Goal: Task Accomplishment & Management: Manage account settings

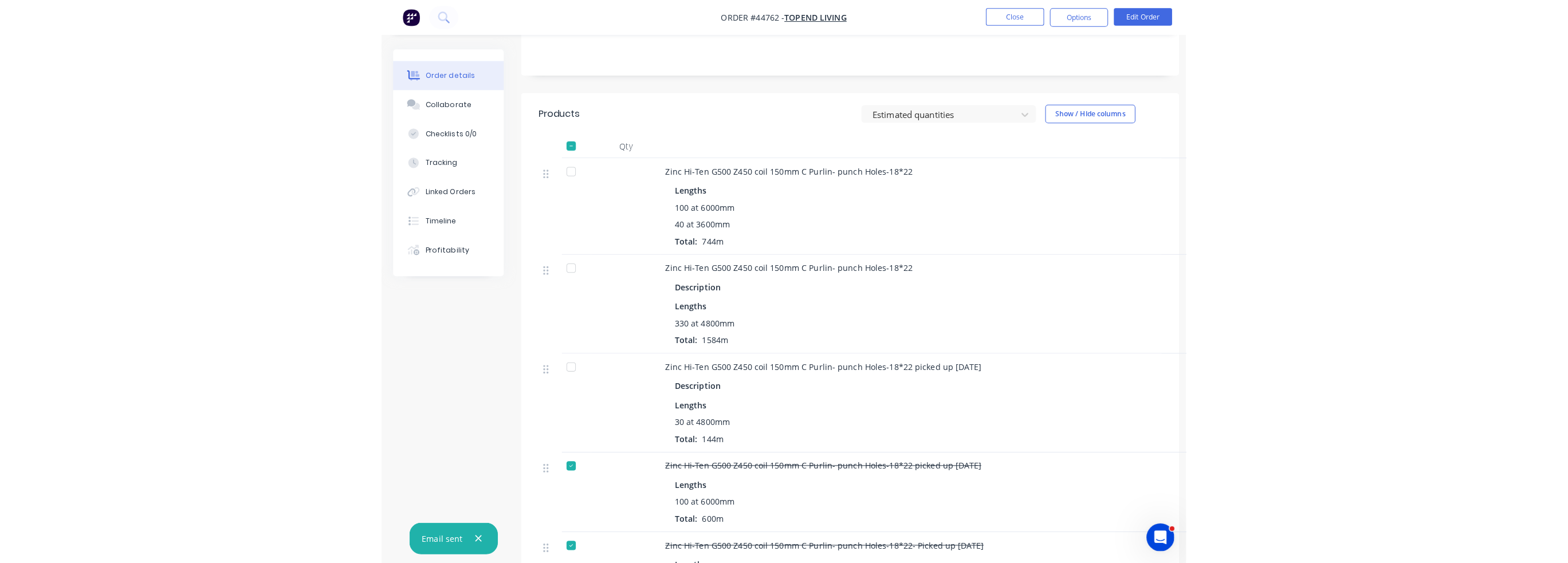
scroll to position [229, 0]
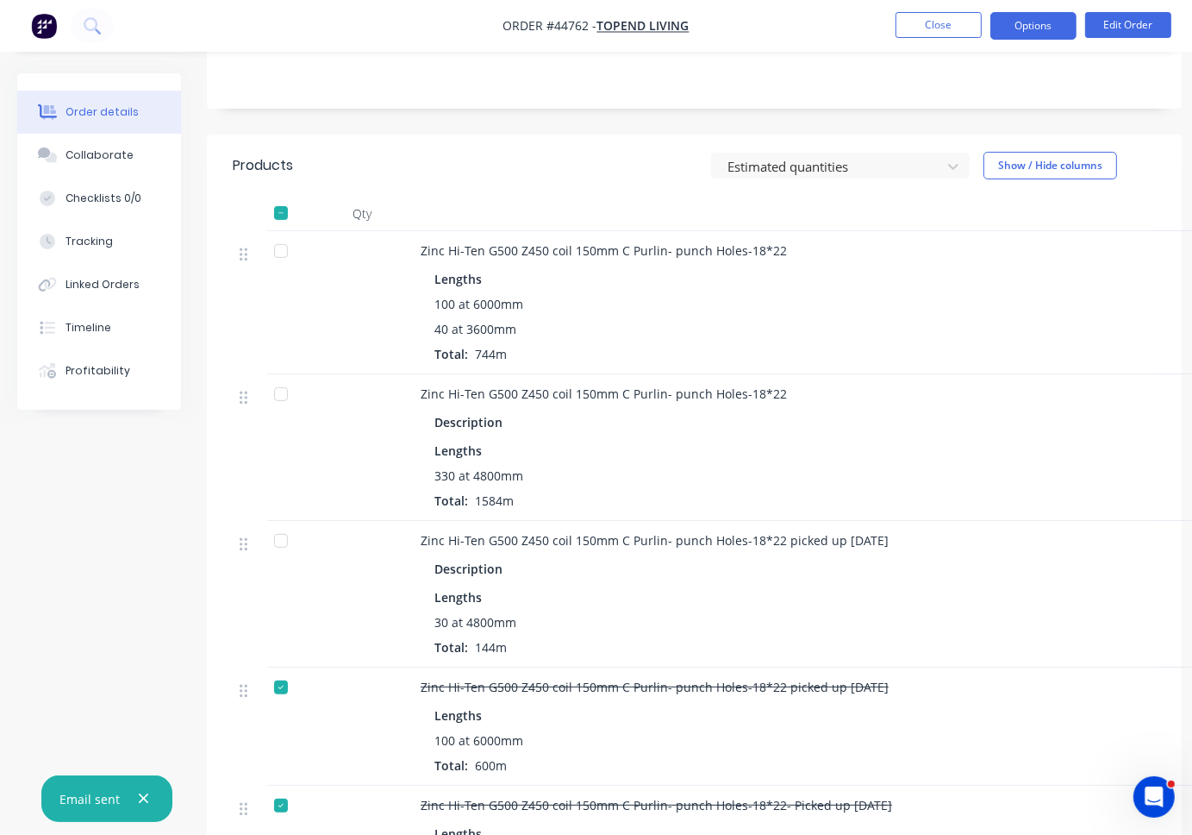
click at [1040, 29] on button "Options" at bounding box center [1034, 26] width 86 height 28
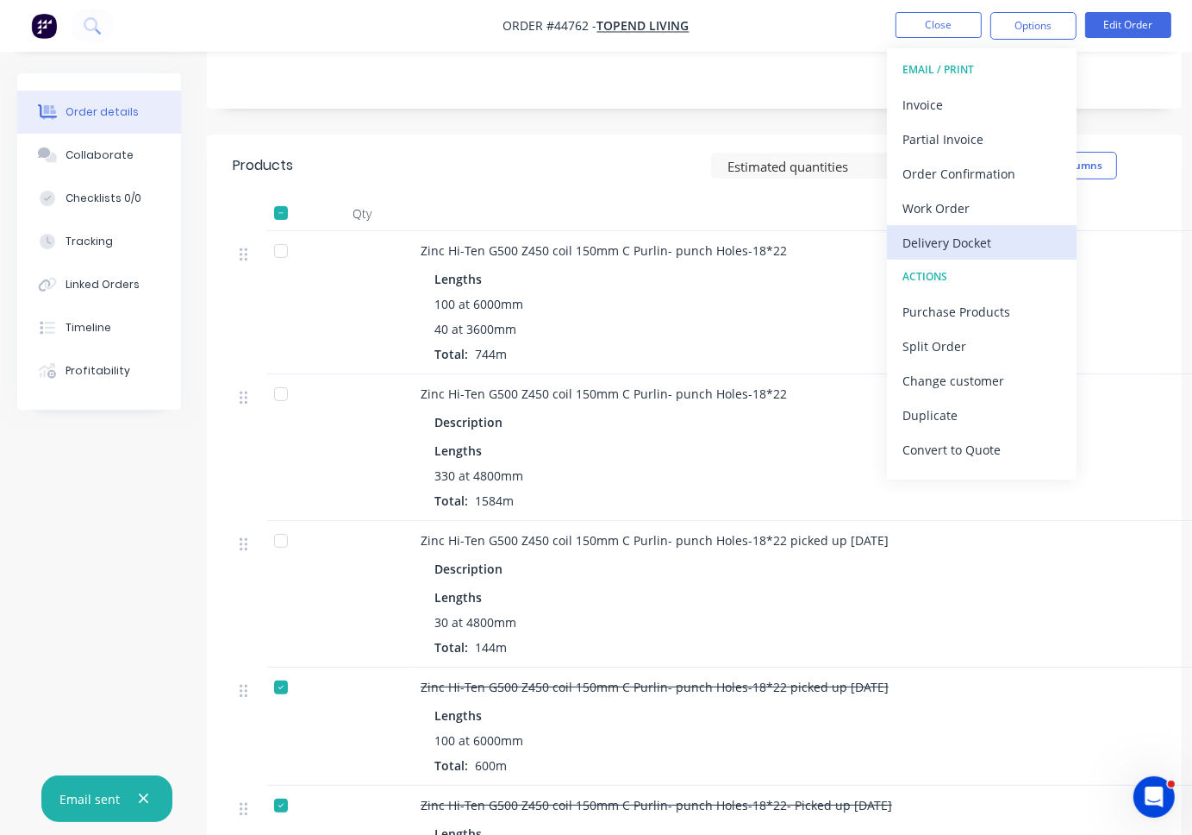
drag, startPoint x: 942, startPoint y: 203, endPoint x: 983, endPoint y: 250, distance: 62.3
click at [983, 250] on div "EMAIL / PRINT Invoice Partial Invoice Order Confirmation Work Order Delivery Do…" at bounding box center [982, 263] width 190 height 431
click at [983, 244] on div "Delivery Docket" at bounding box center [982, 242] width 159 height 25
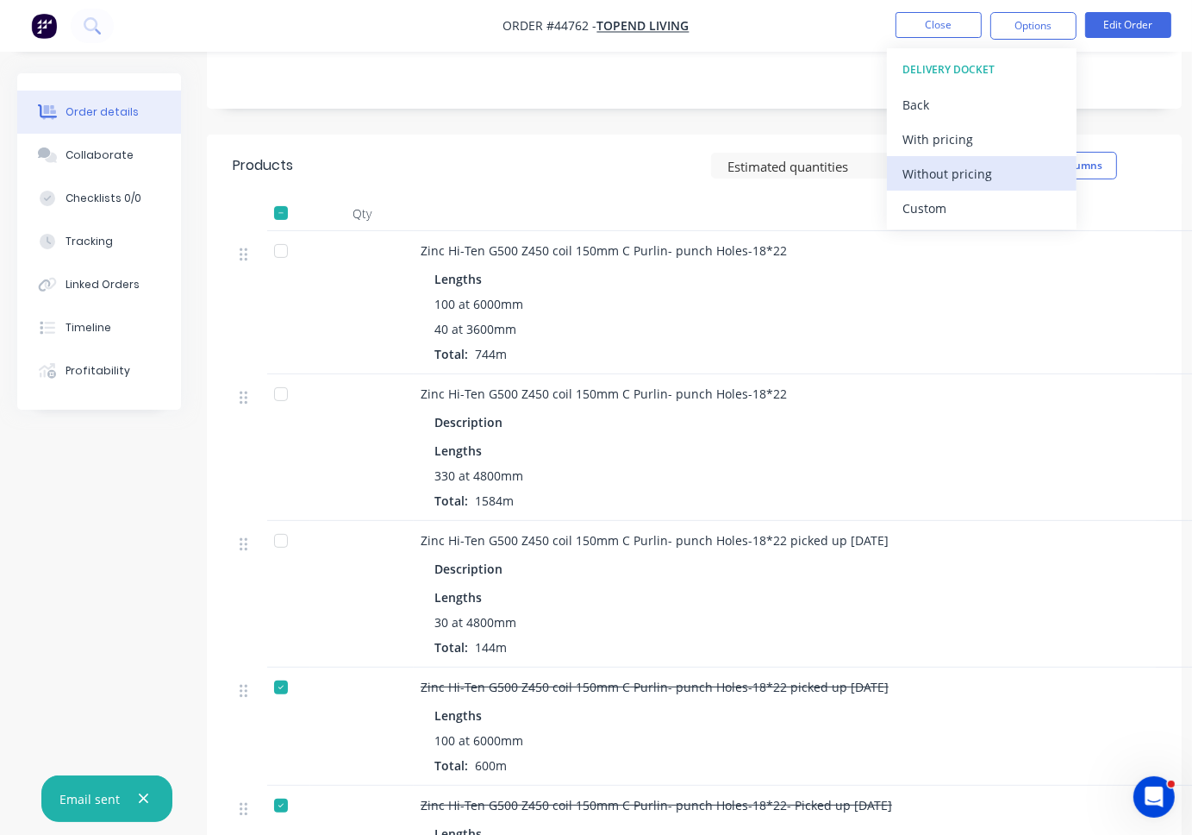
click at [976, 168] on div "Without pricing" at bounding box center [982, 173] width 159 height 25
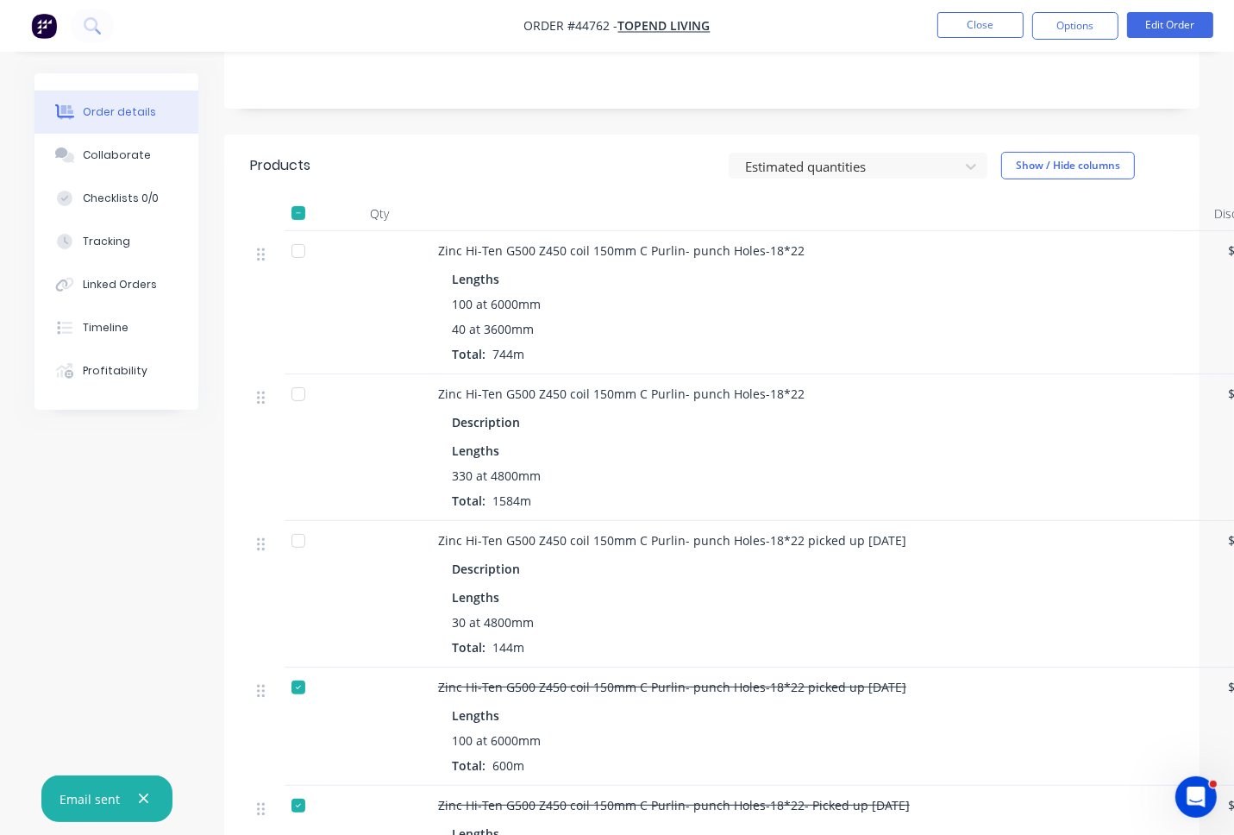
click at [491, 91] on div "Notes" at bounding box center [711, 51] width 975 height 116
drag, startPoint x: 1086, startPoint y: 26, endPoint x: 1080, endPoint y: 44, distance: 19.1
click at [1086, 26] on button "Options" at bounding box center [1075, 26] width 86 height 28
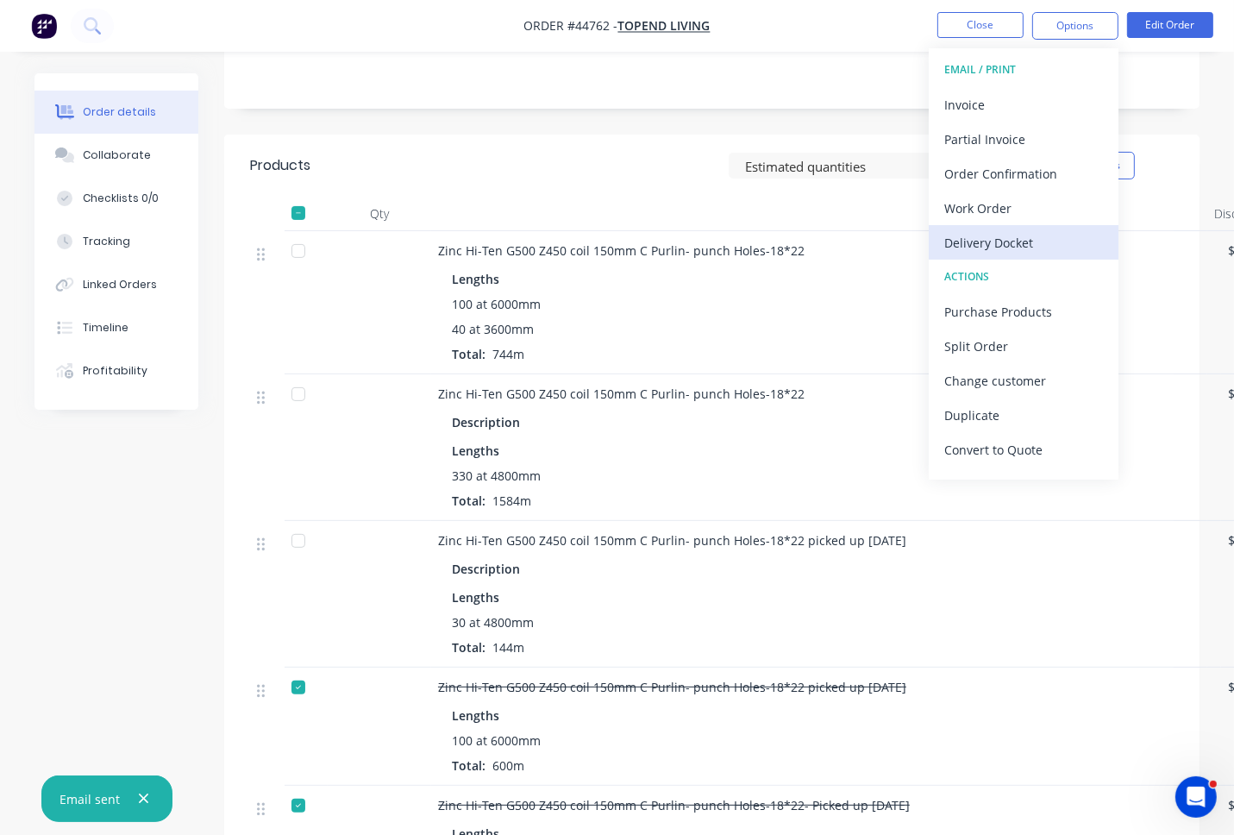
click at [1027, 244] on div "Delivery Docket" at bounding box center [1023, 242] width 159 height 25
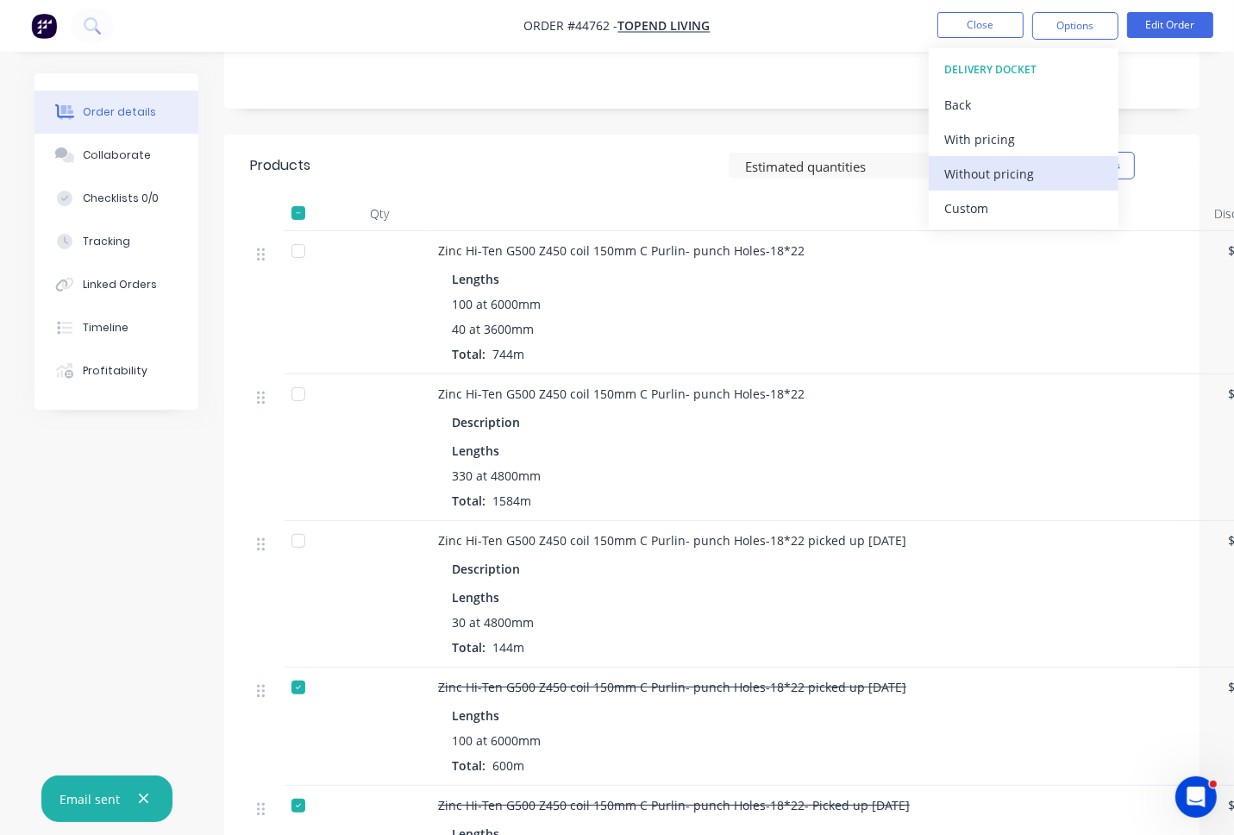
click at [1017, 169] on div "Without pricing" at bounding box center [1023, 173] width 159 height 25
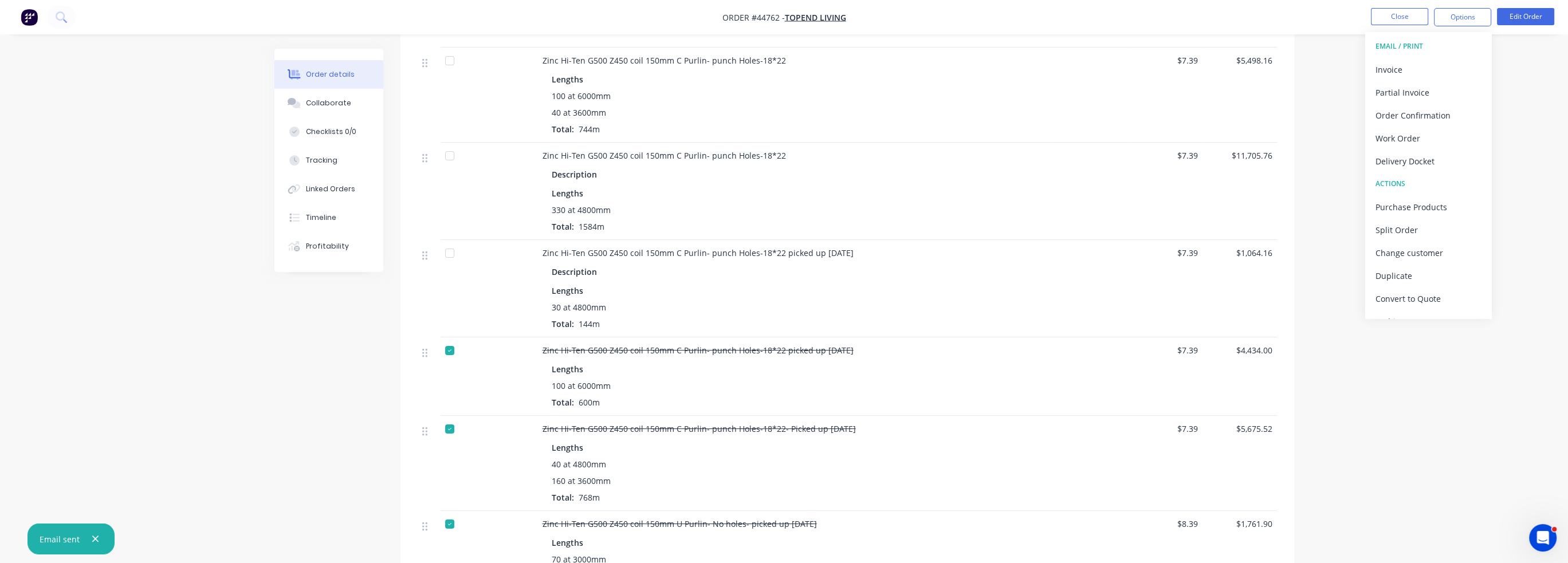
scroll to position [343, 0]
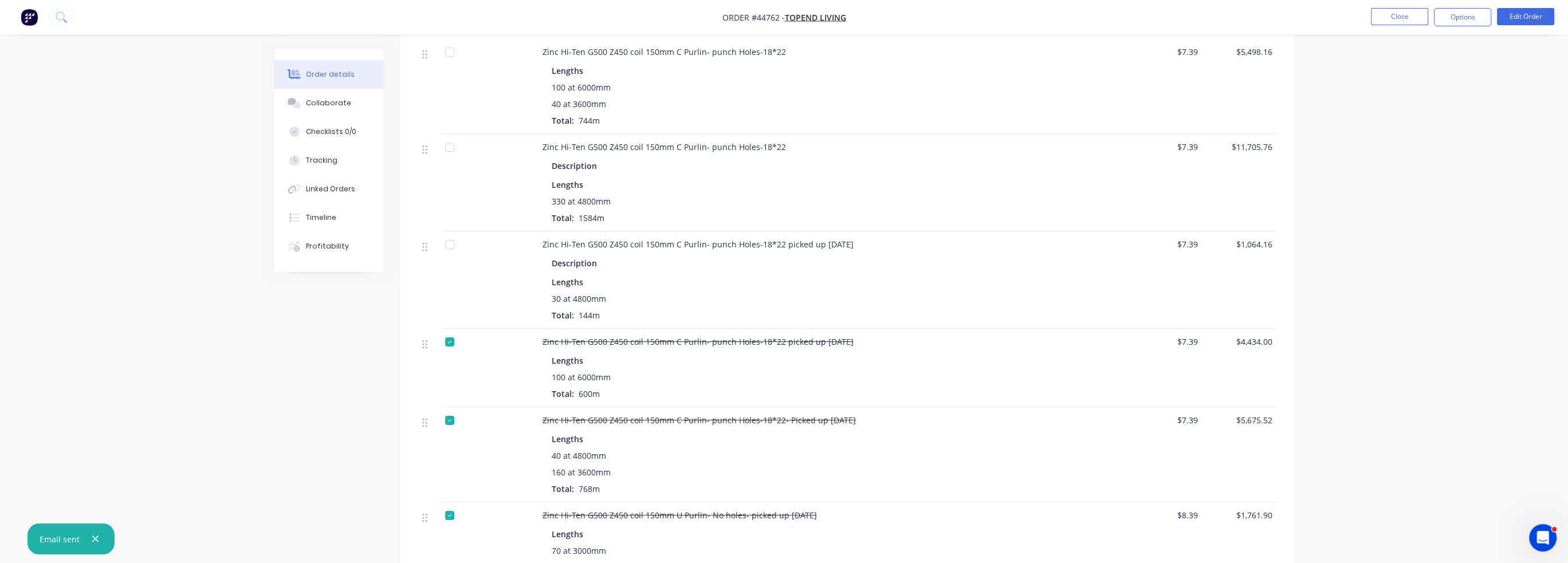
click at [449, 233] on div at bounding box center [450, 244] width 23 height 23
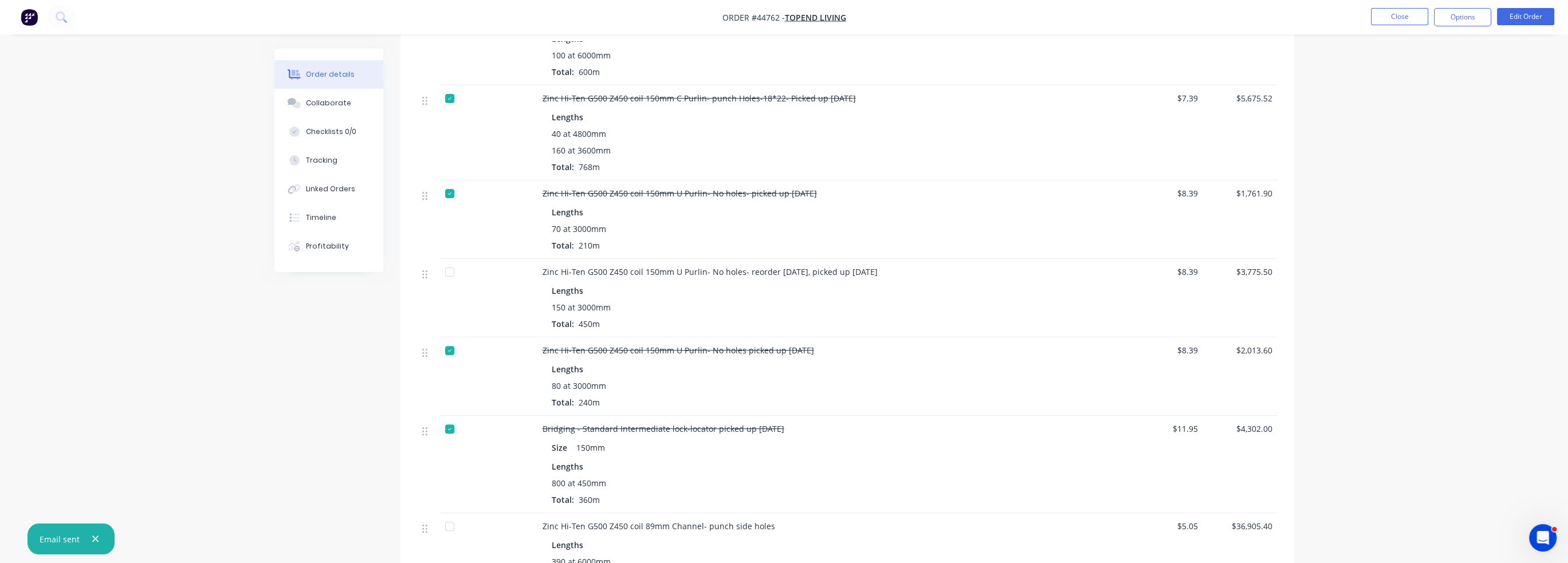
scroll to position [687, 0]
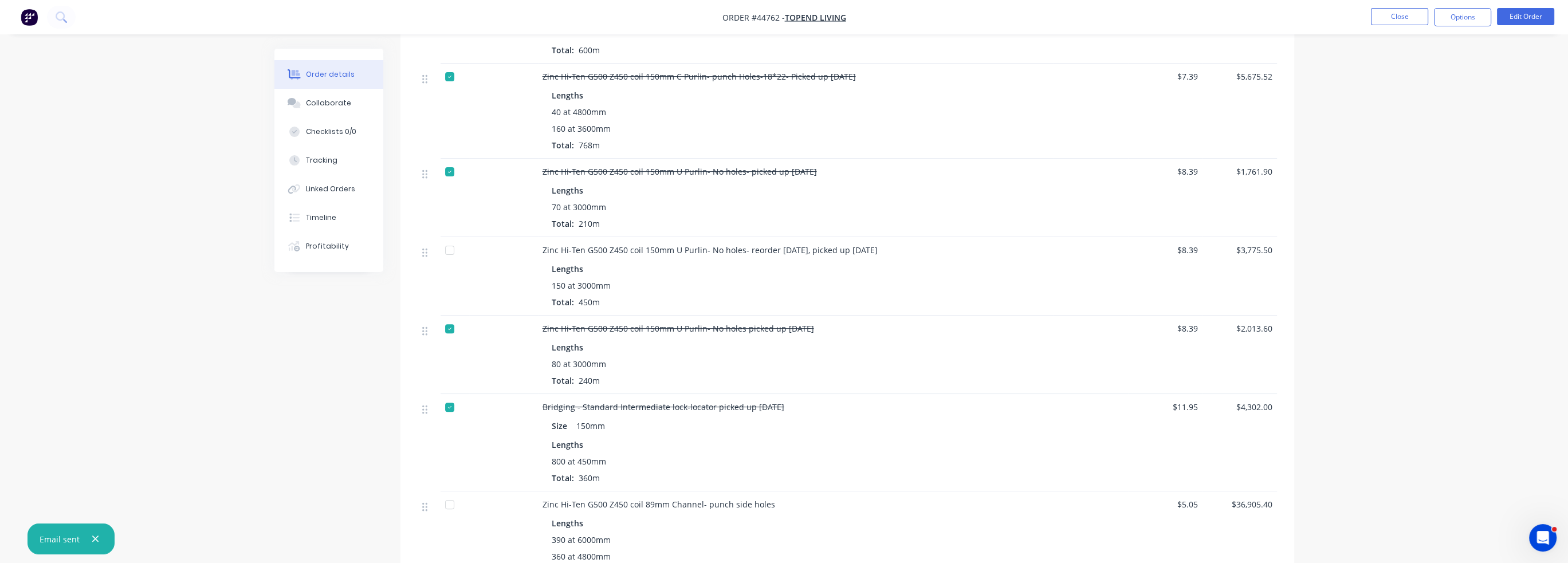
click at [448, 239] on div at bounding box center [450, 250] width 23 height 23
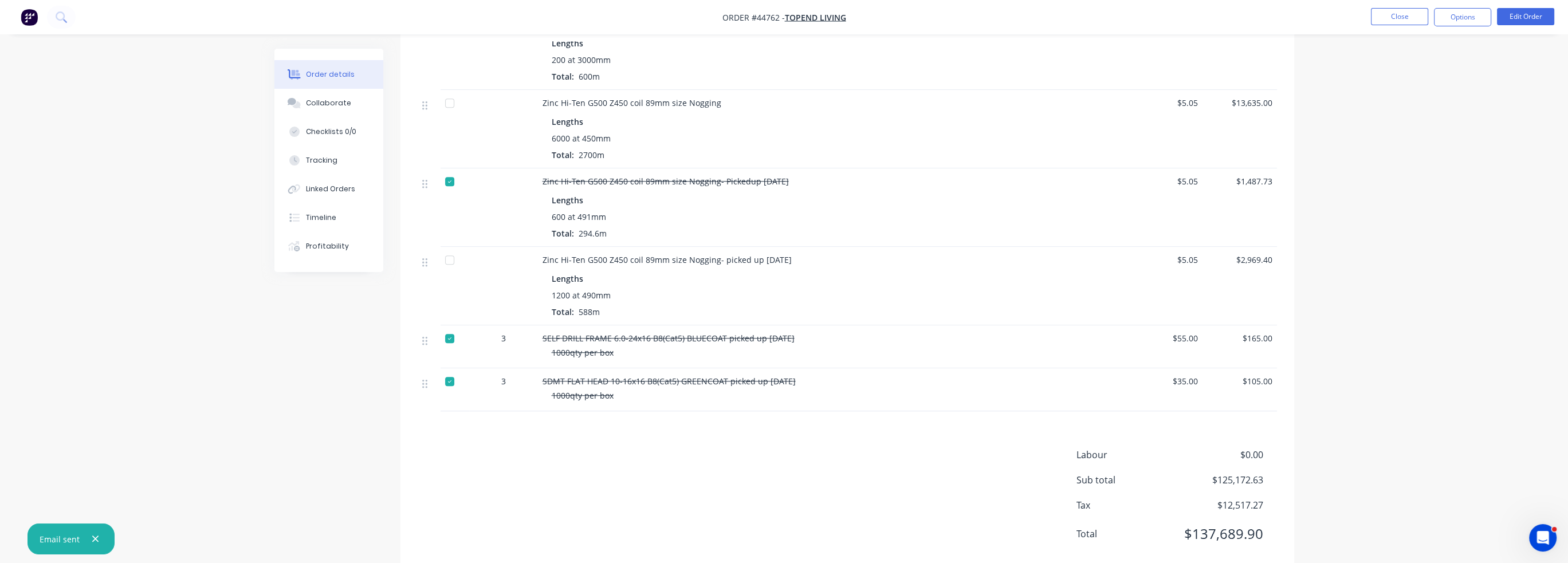
scroll to position [1577, 0]
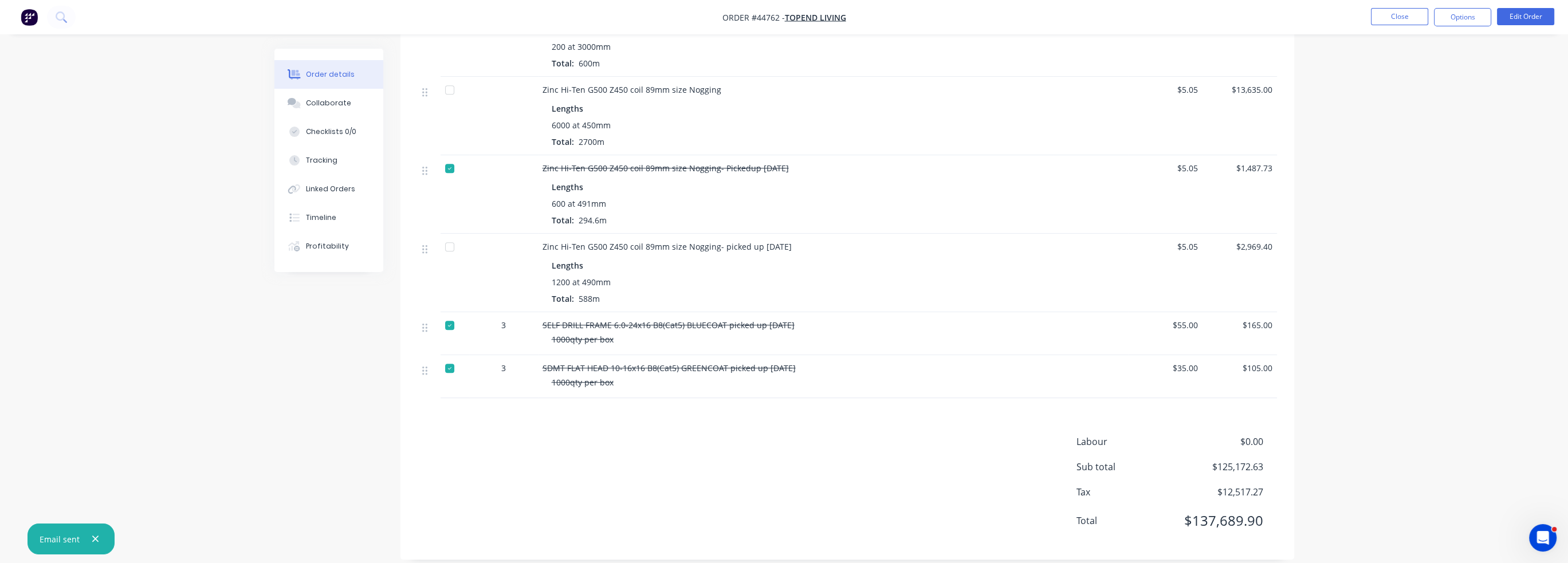
click at [452, 235] on div at bounding box center [450, 246] width 23 height 23
click at [792, 10] on button "Edit Order" at bounding box center [1525, 17] width 57 height 17
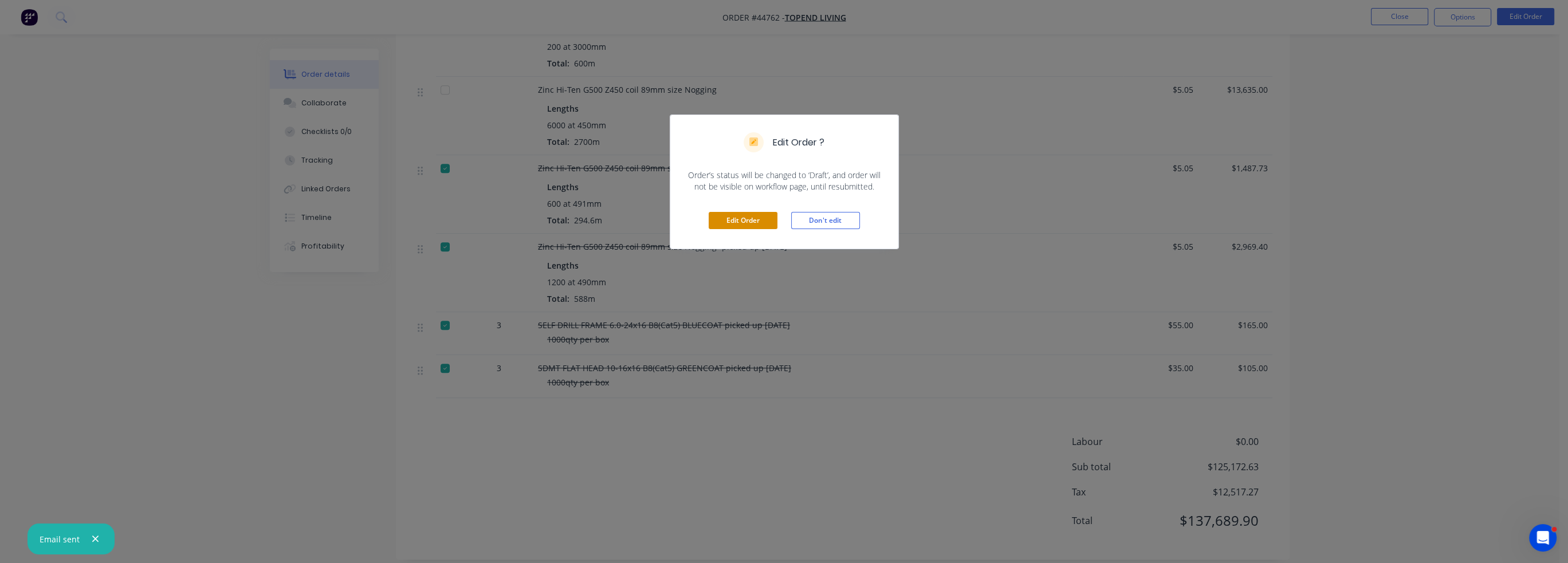
click at [765, 214] on button "Edit Order" at bounding box center [743, 220] width 68 height 17
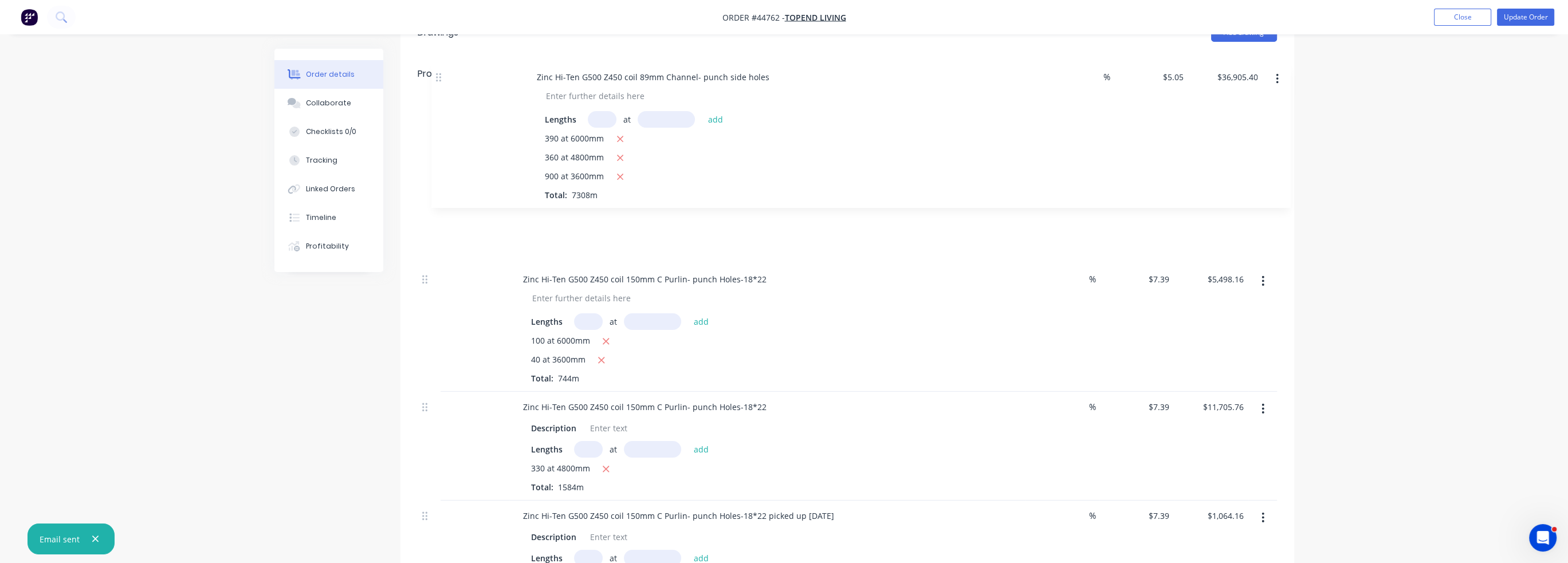
scroll to position [305, 0]
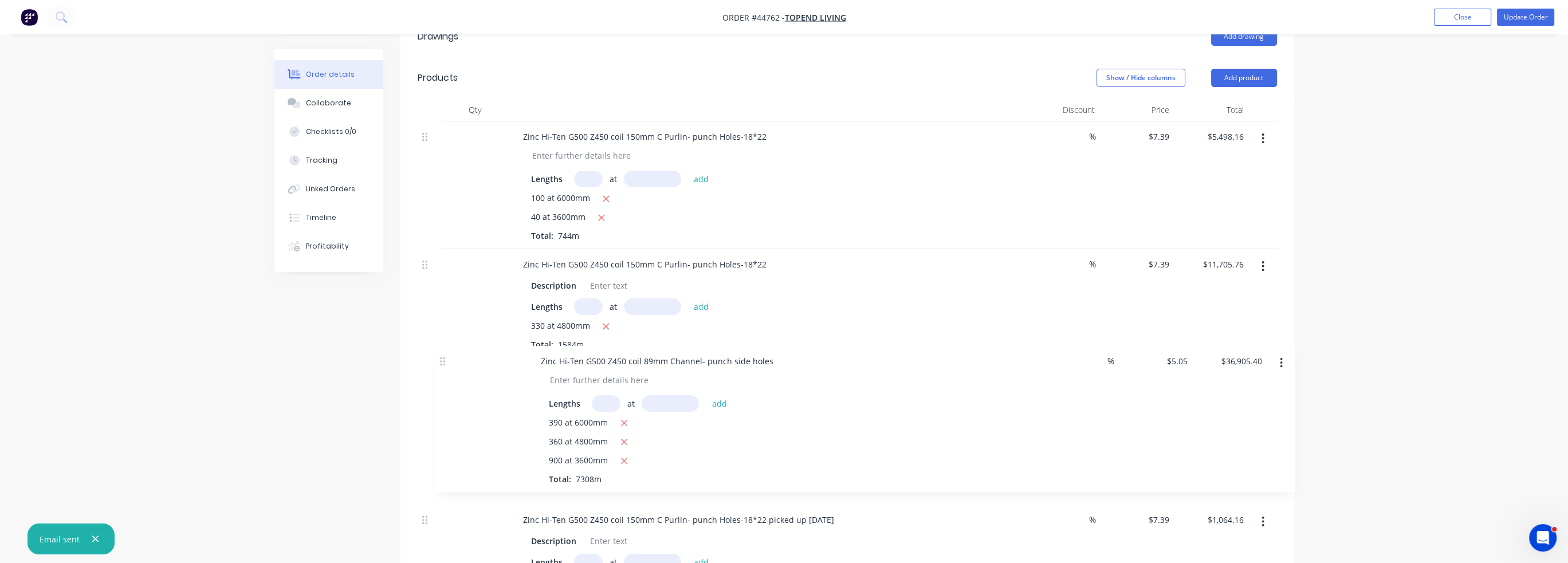
drag, startPoint x: 427, startPoint y: 386, endPoint x: 444, endPoint y: 359, distance: 31.9
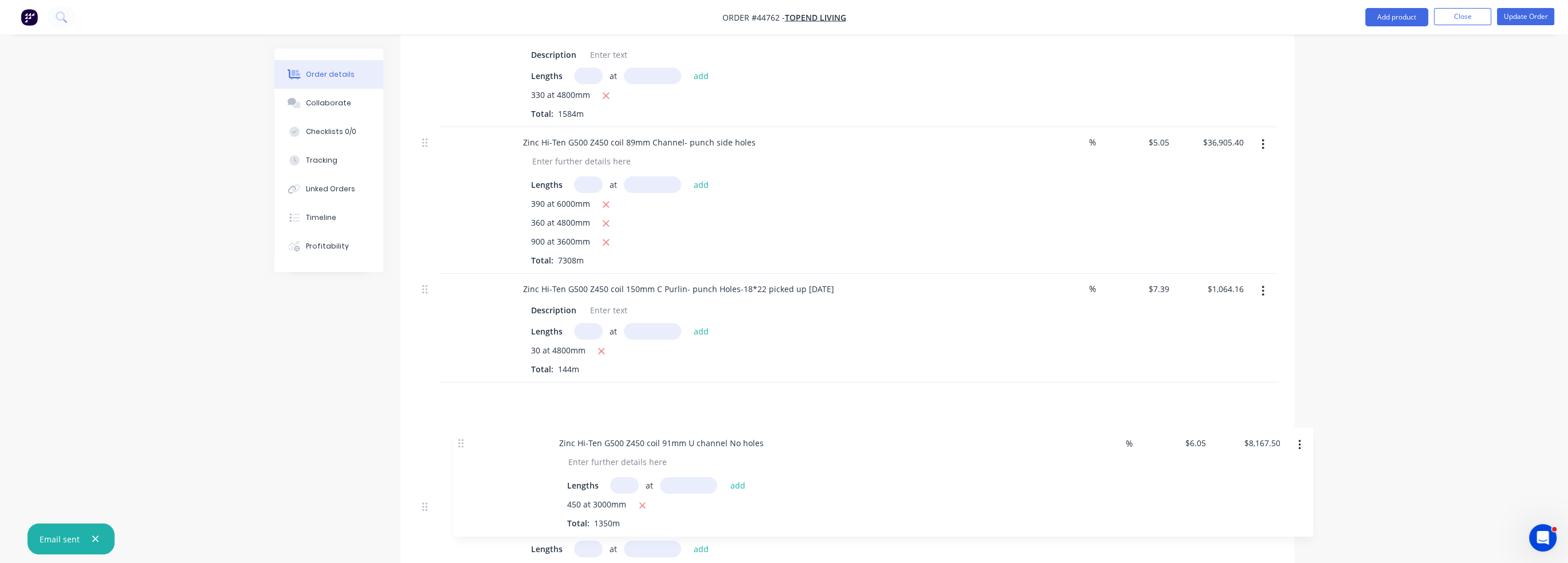
scroll to position [536, 0]
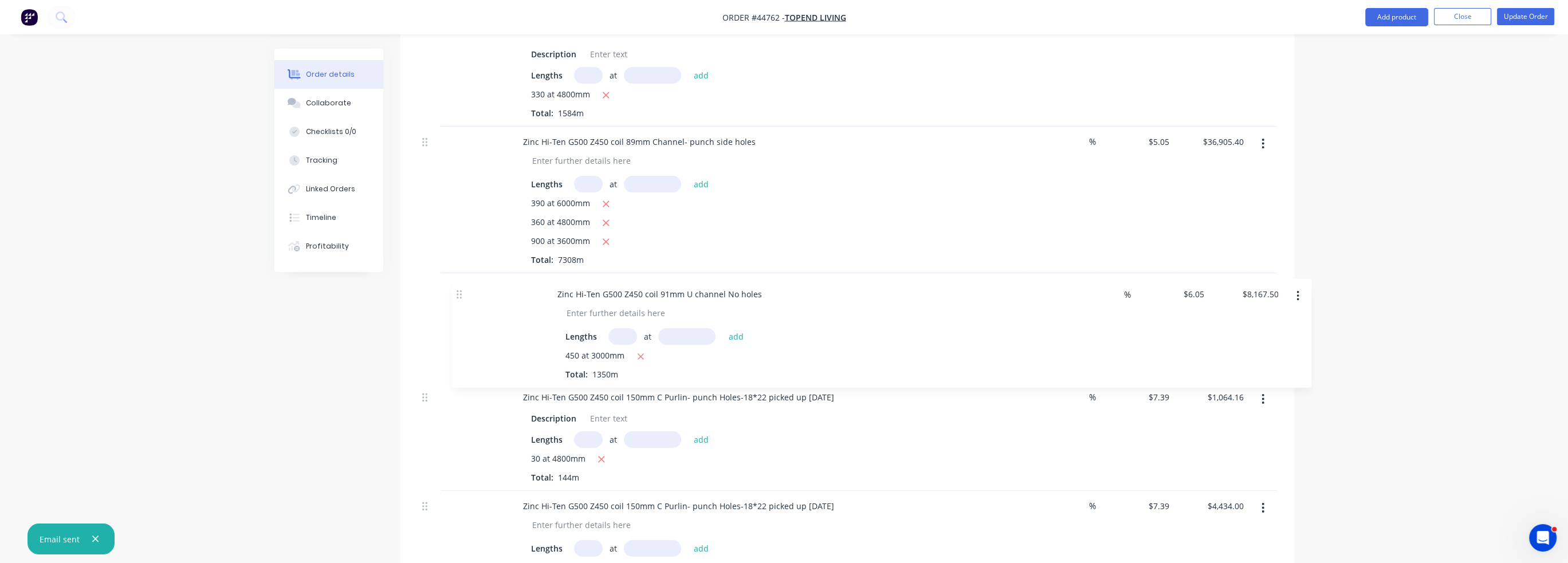
drag, startPoint x: 425, startPoint y: 272, endPoint x: 458, endPoint y: 291, distance: 38.1
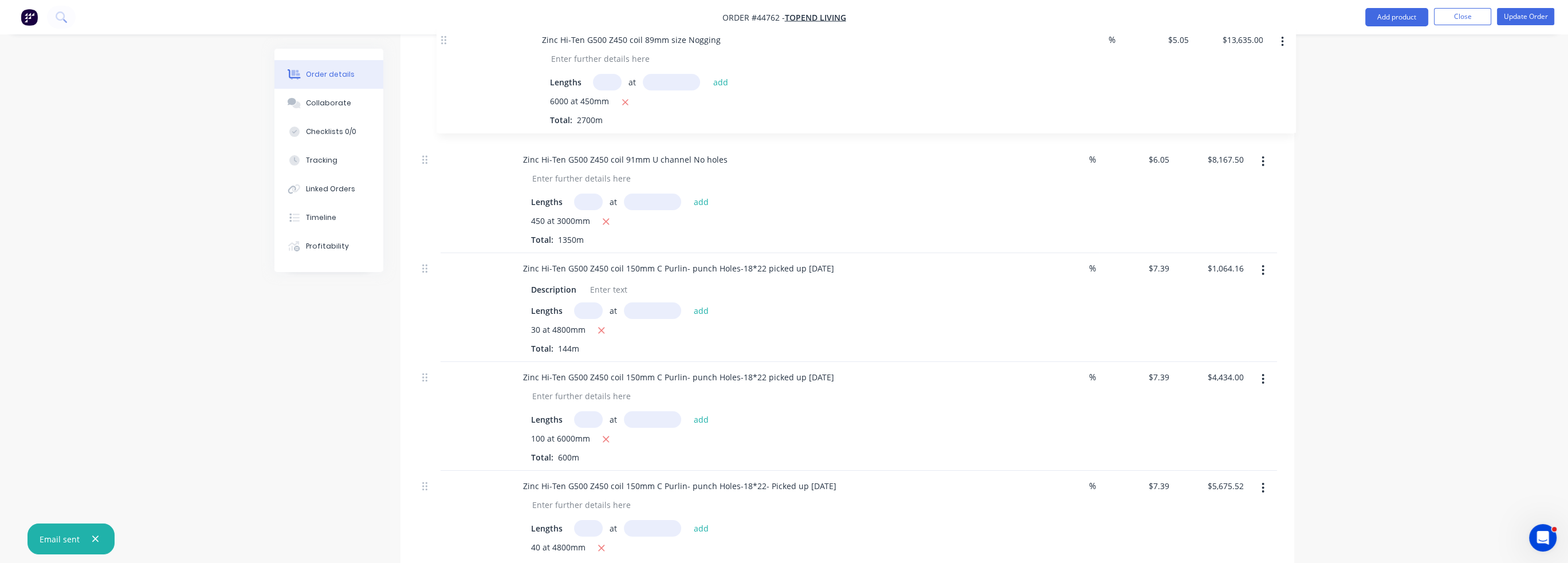
scroll to position [771, 0]
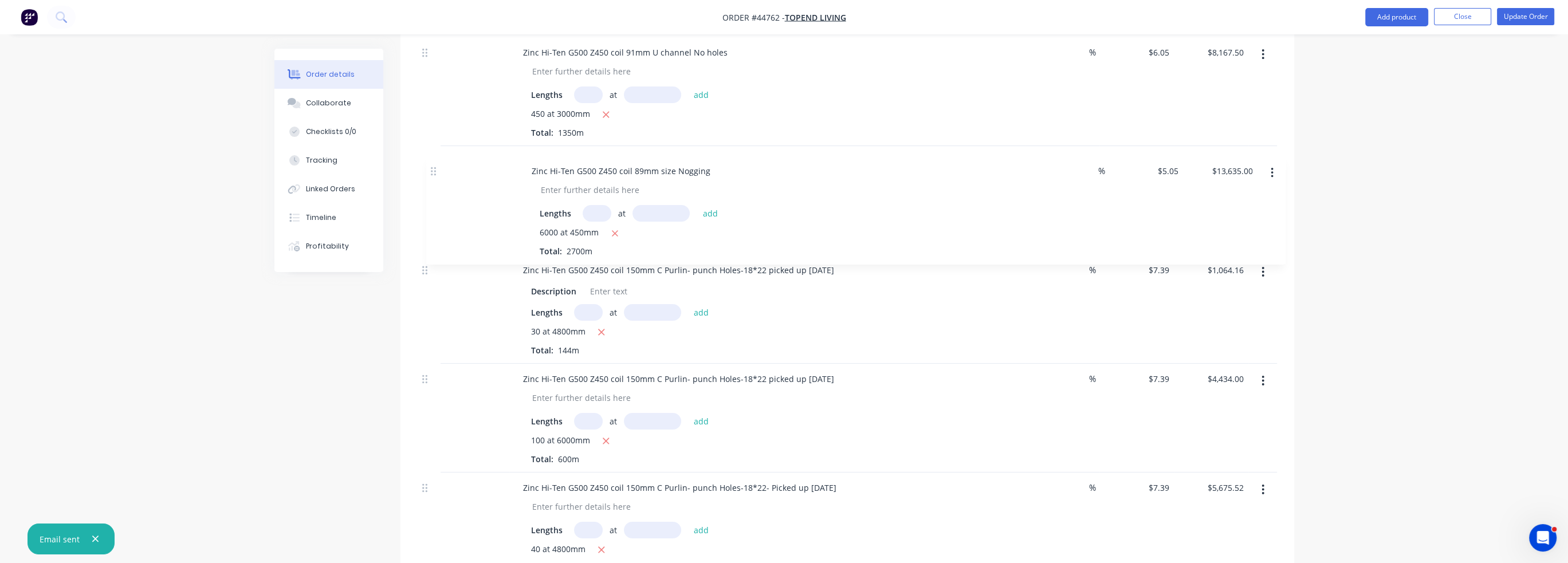
drag, startPoint x: 423, startPoint y: 314, endPoint x: 431, endPoint y: 167, distance: 147.2
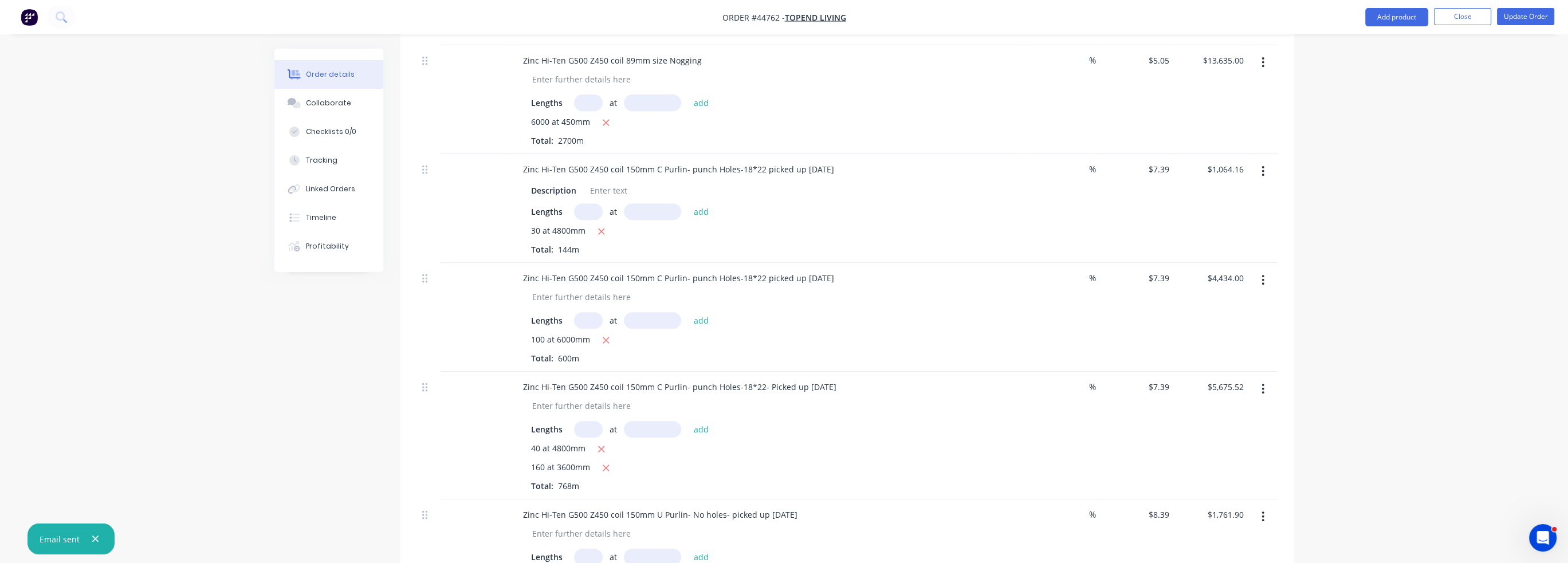
scroll to position [834, 0]
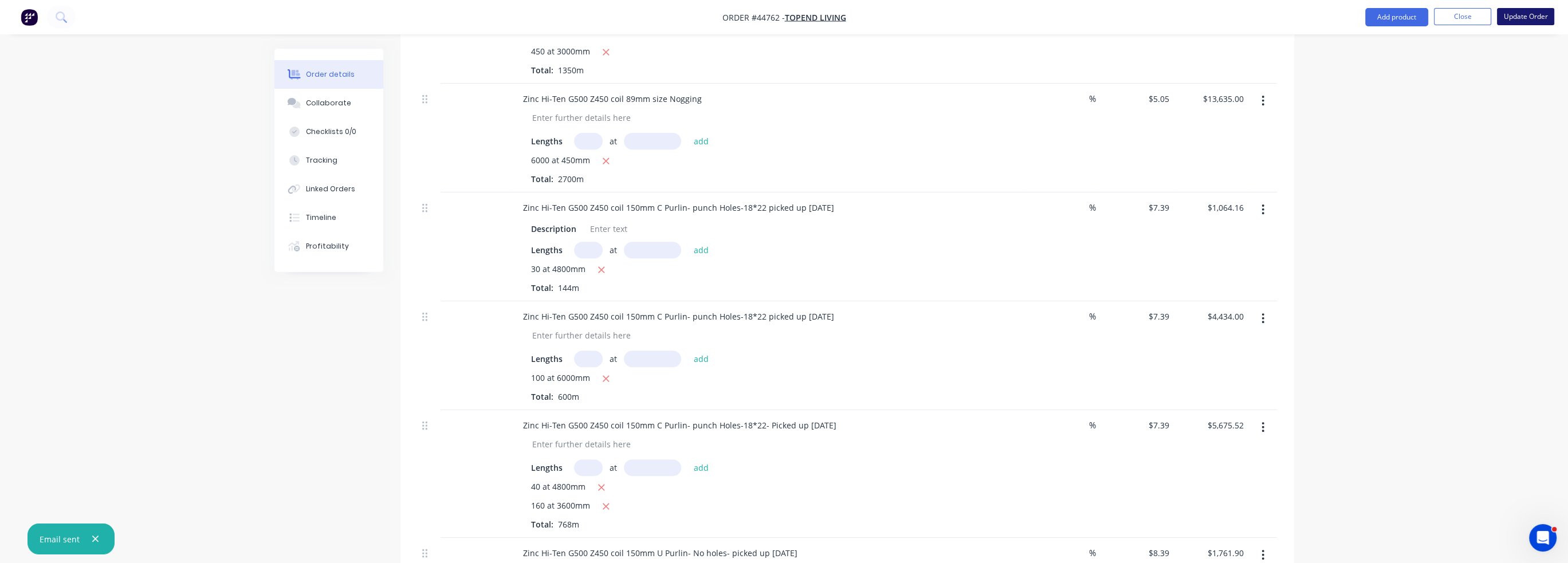
click at [792, 17] on button "Update Order" at bounding box center [1525, 17] width 57 height 17
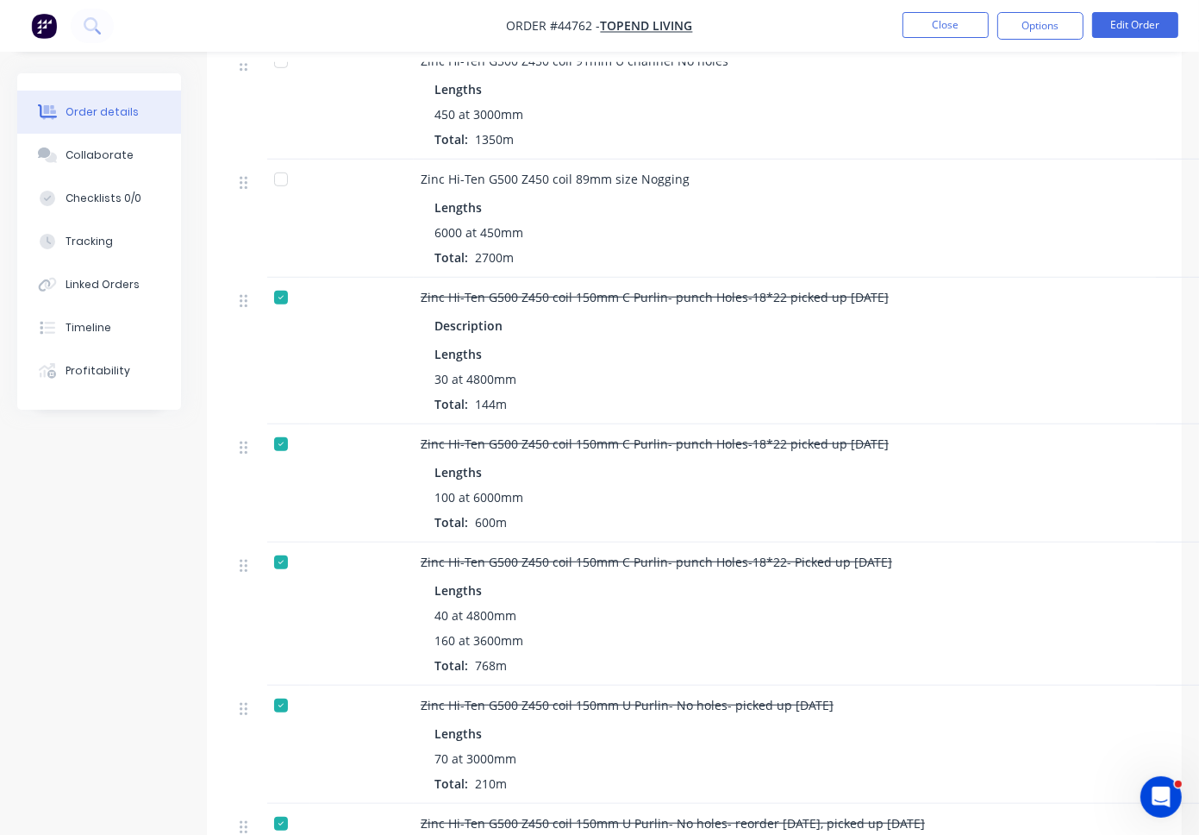
scroll to position [1025, 0]
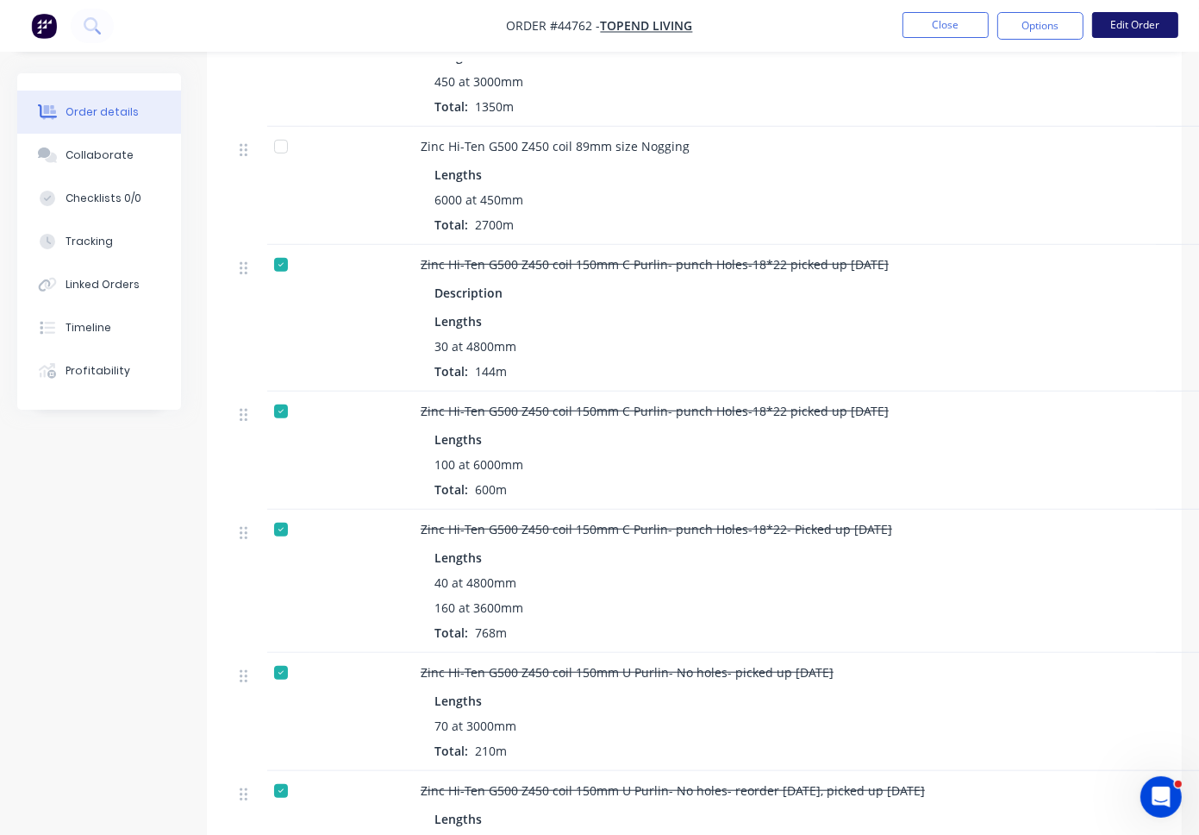
click at [1152, 23] on button "Edit Order" at bounding box center [1135, 25] width 86 height 26
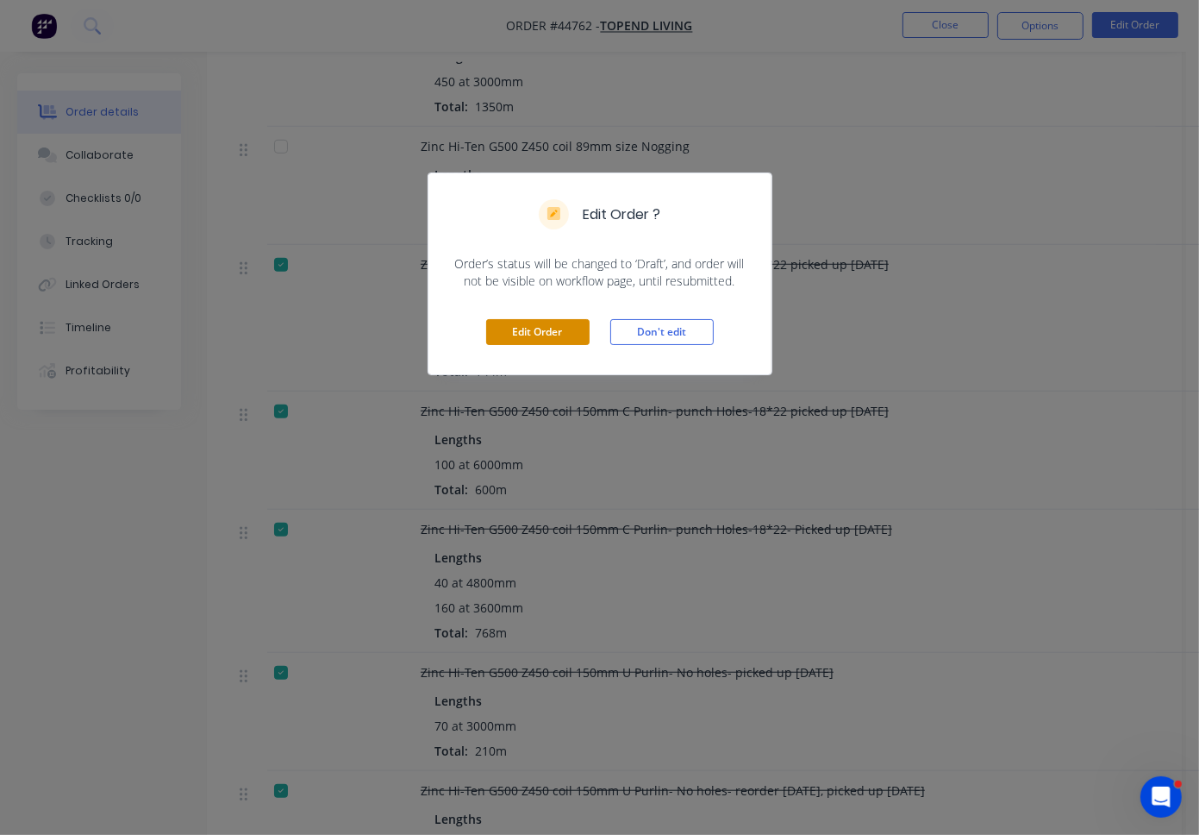
click at [527, 323] on button "Edit Order" at bounding box center [537, 332] width 103 height 26
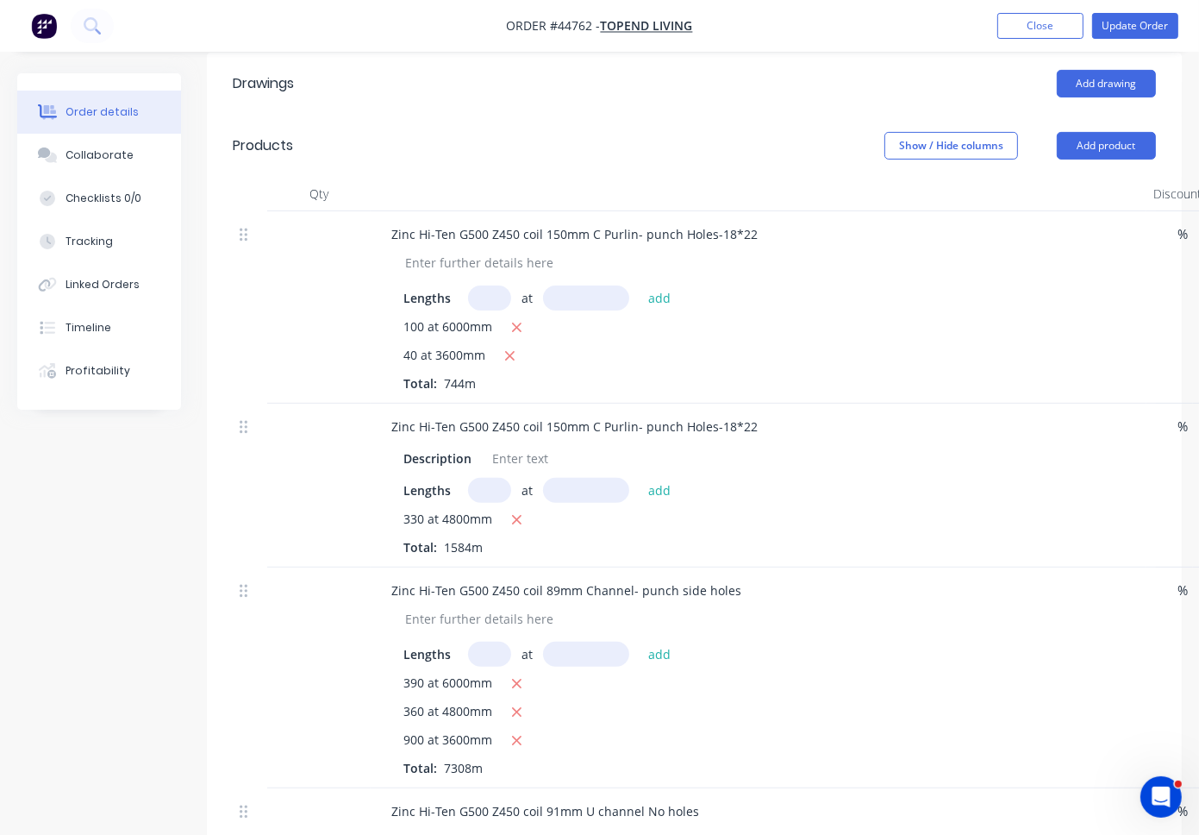
scroll to position [431, 0]
click at [522, 338] on button "button" at bounding box center [517, 327] width 22 height 22
type input "$1,064.16"
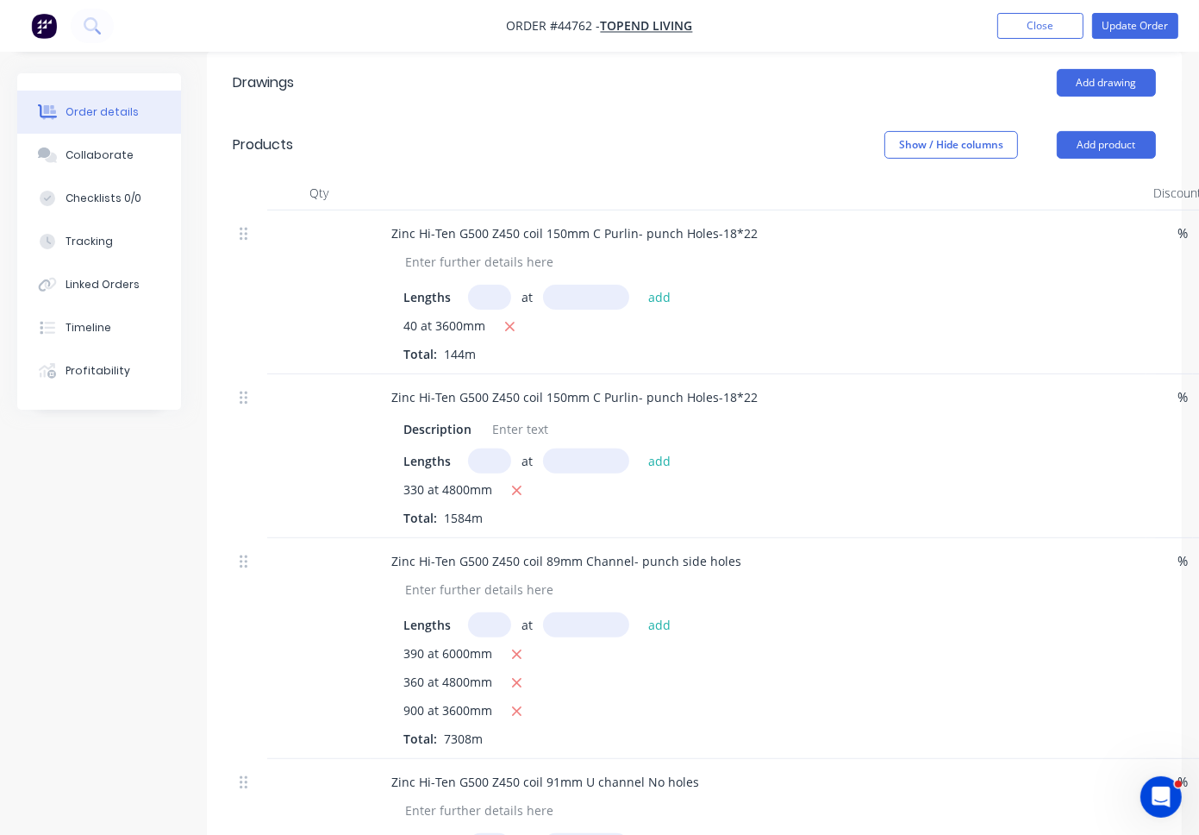
click at [1136, 11] on nav "Order #44762 - Topend Living Add product Close Update Order" at bounding box center [599, 26] width 1199 height 52
click at [1132, 25] on button "Update Order" at bounding box center [1135, 26] width 86 height 26
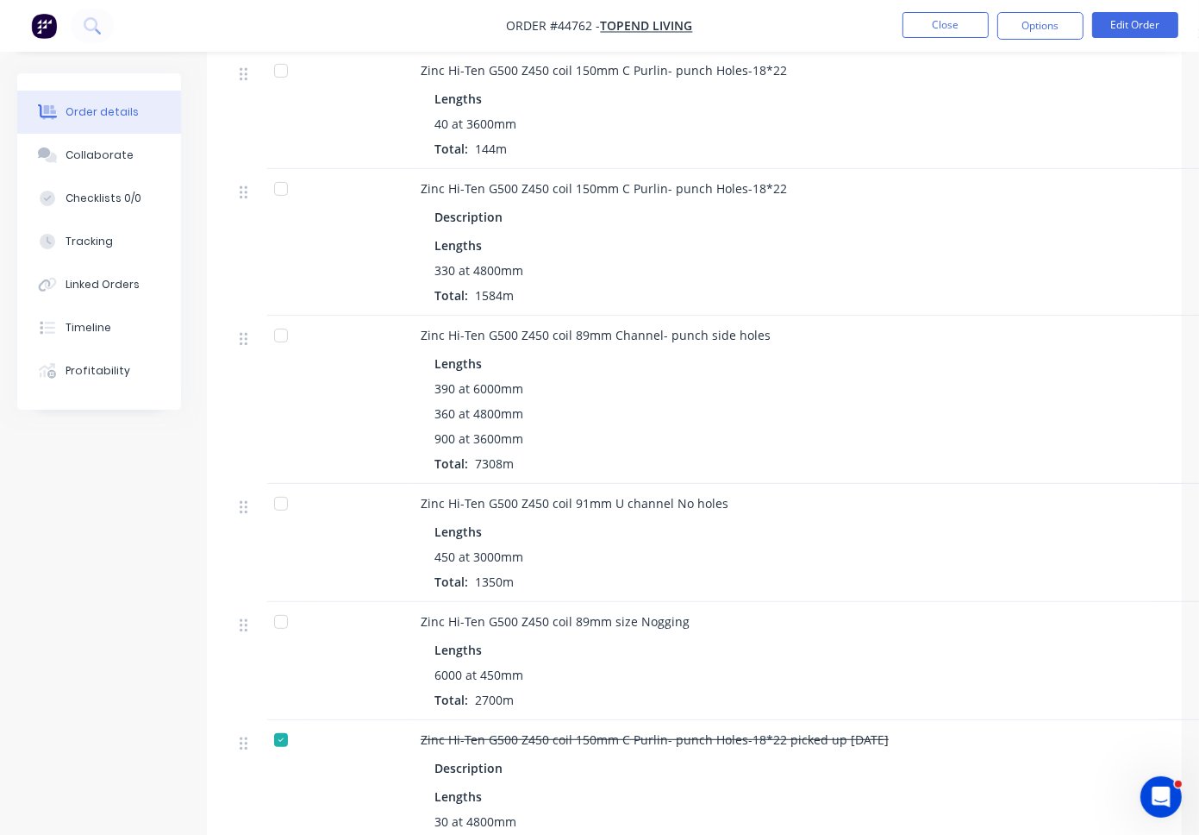
scroll to position [604, 0]
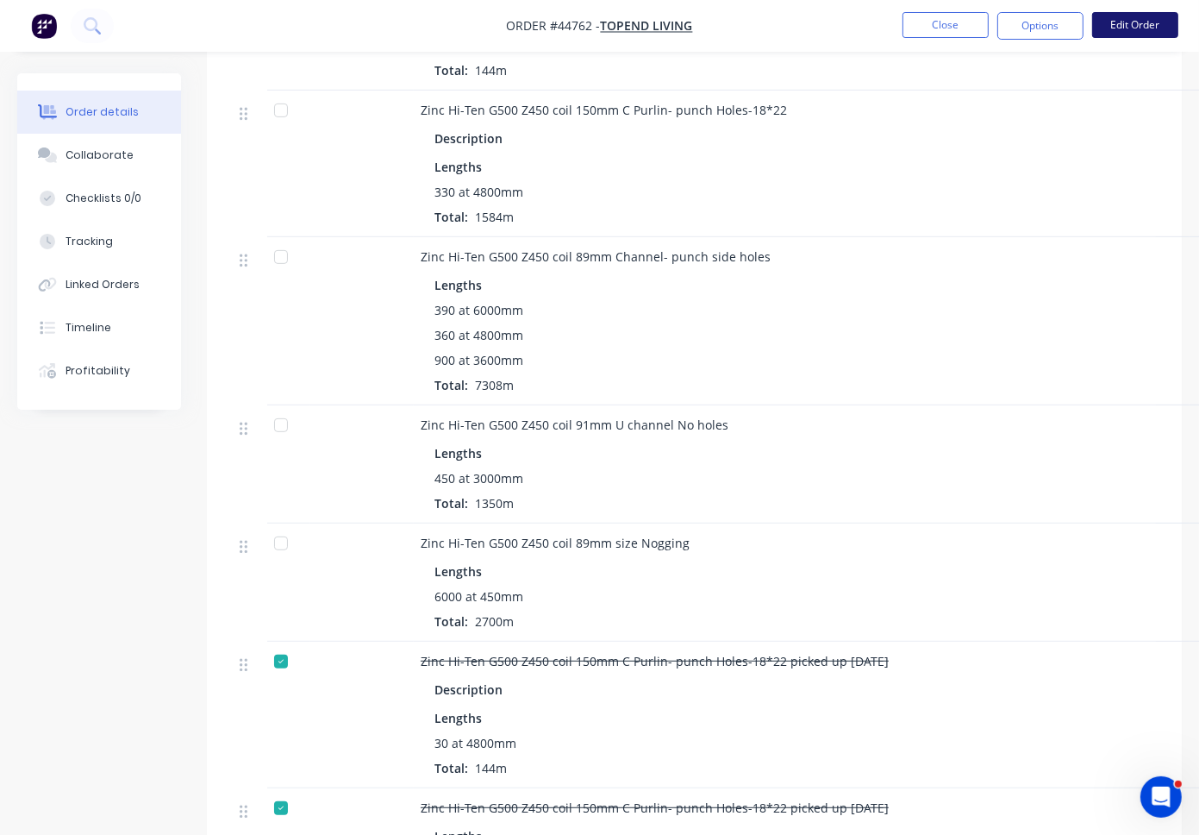
click at [1145, 21] on button "Edit Order" at bounding box center [1135, 25] width 86 height 26
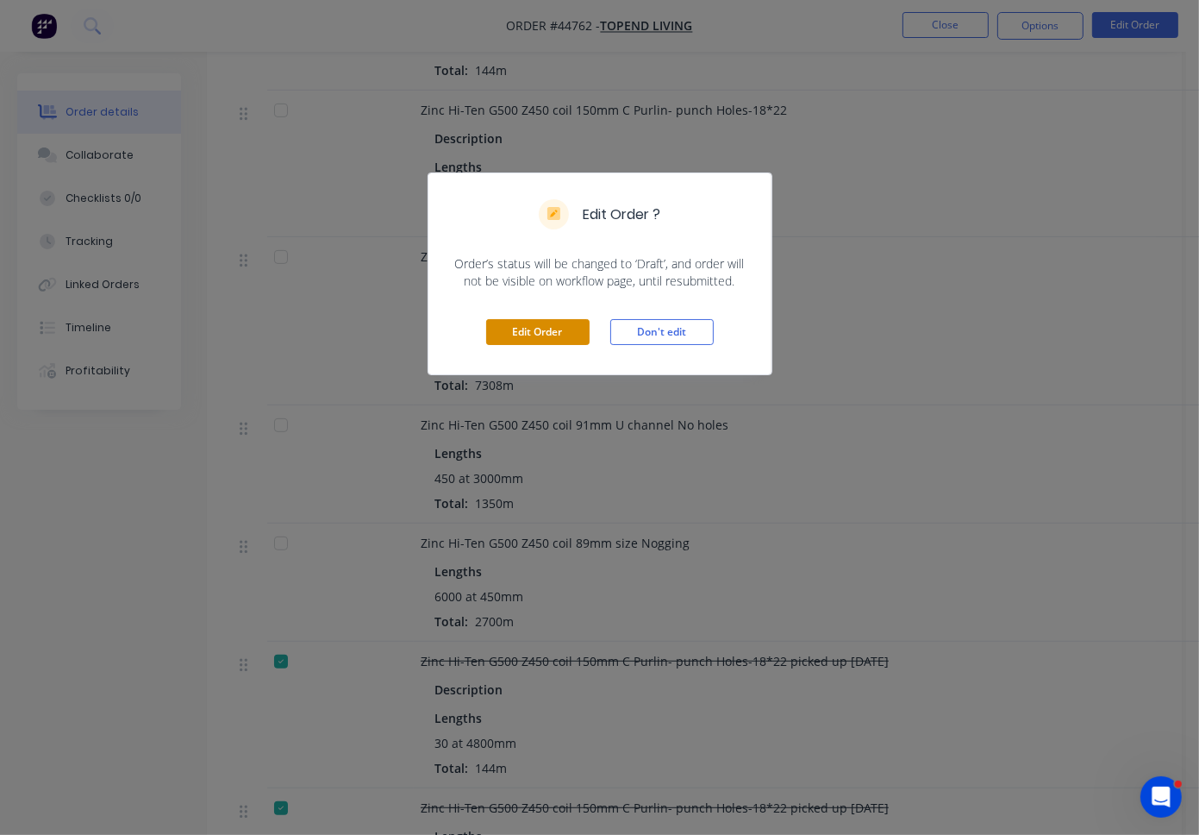
click at [561, 326] on button "Edit Order" at bounding box center [537, 332] width 103 height 26
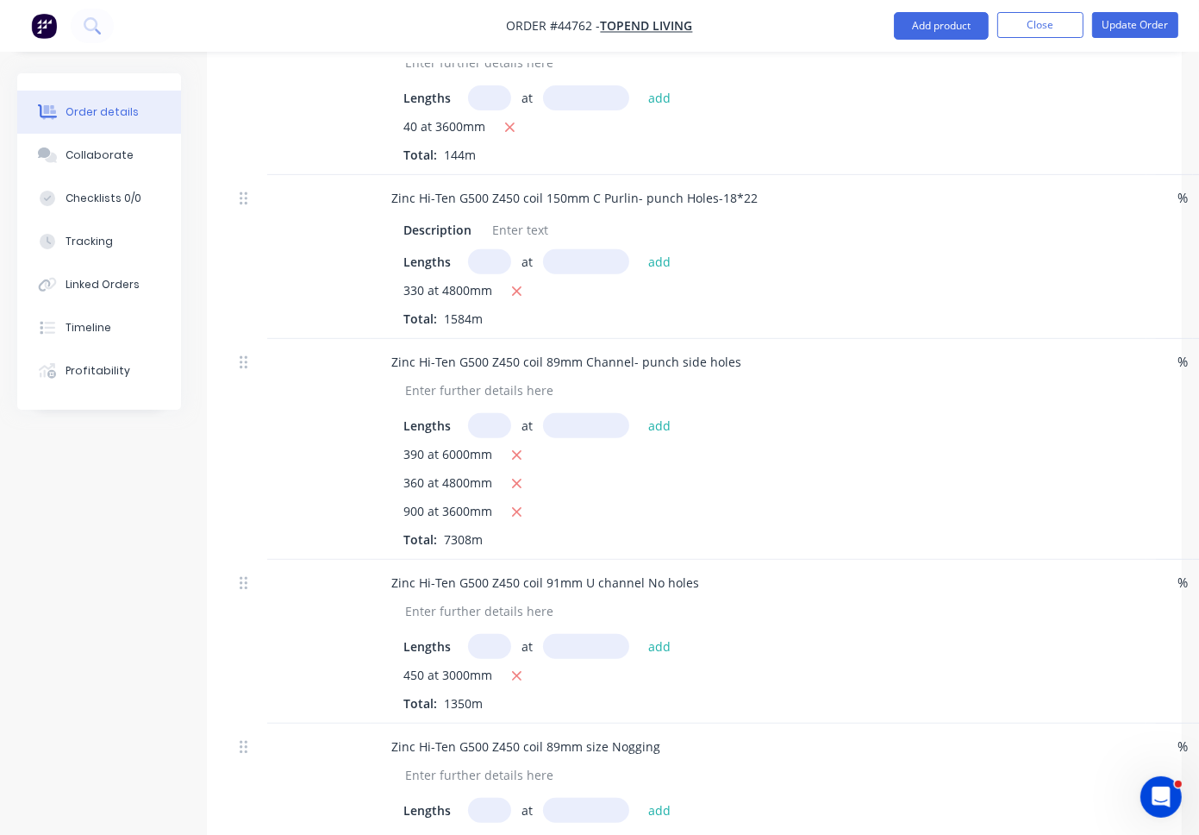
scroll to position [690, 0]
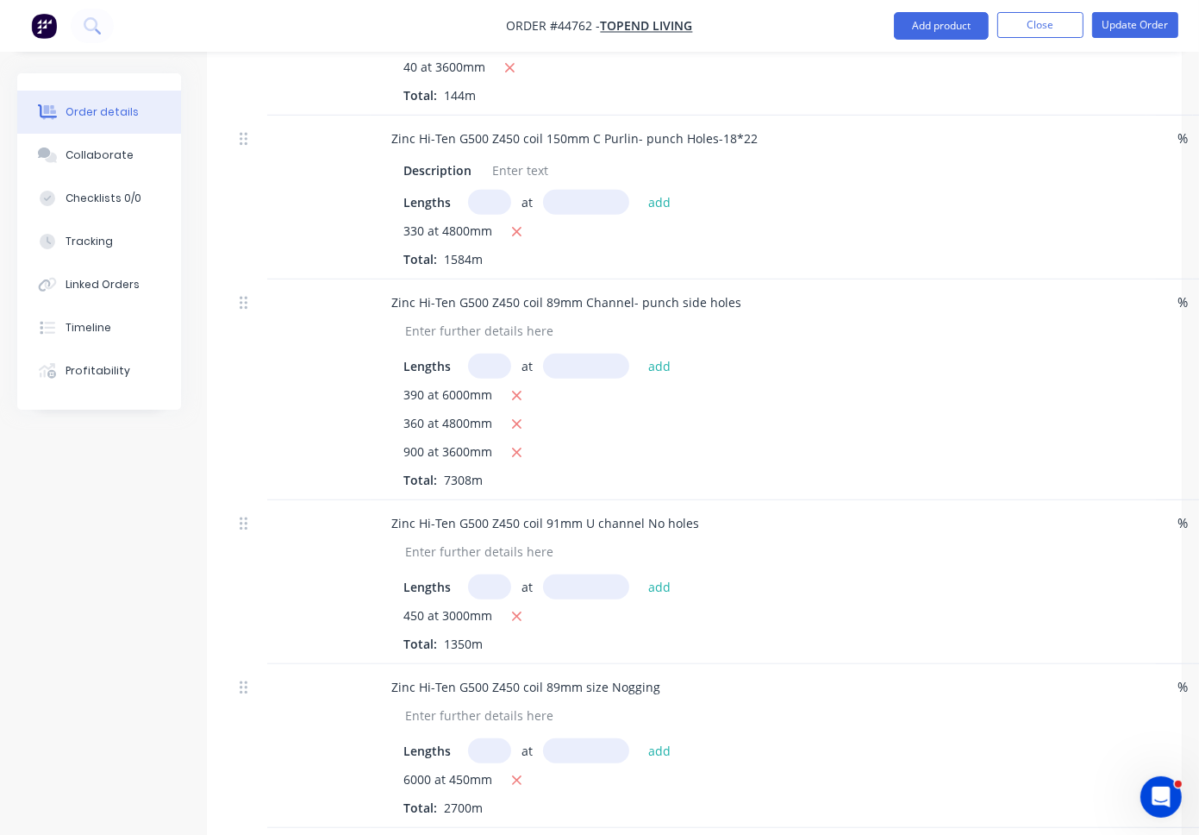
click at [498, 379] on input "text" at bounding box center [489, 366] width 43 height 25
click at [516, 429] on icon "button" at bounding box center [516, 424] width 9 height 9
type input "$28,179.00"
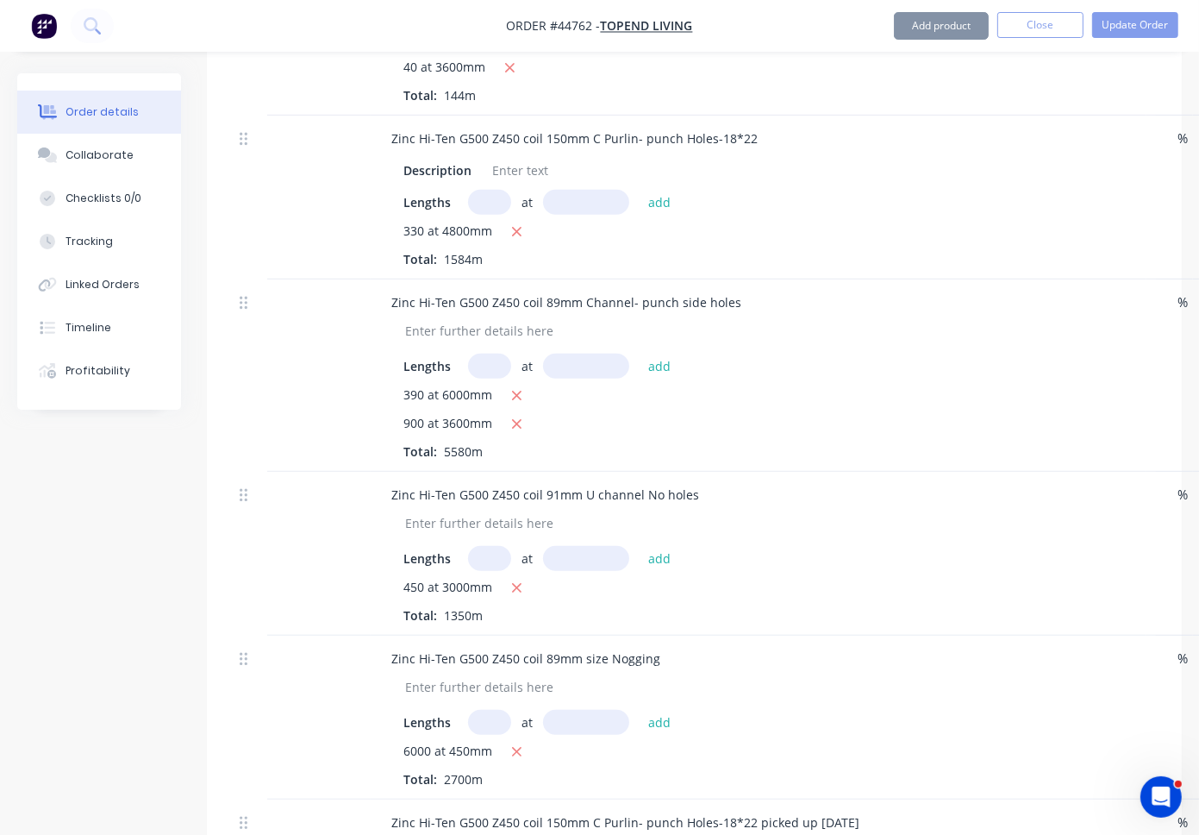
click at [493, 379] on input "text" at bounding box center [489, 366] width 43 height 25
type input "450"
type input "4800"
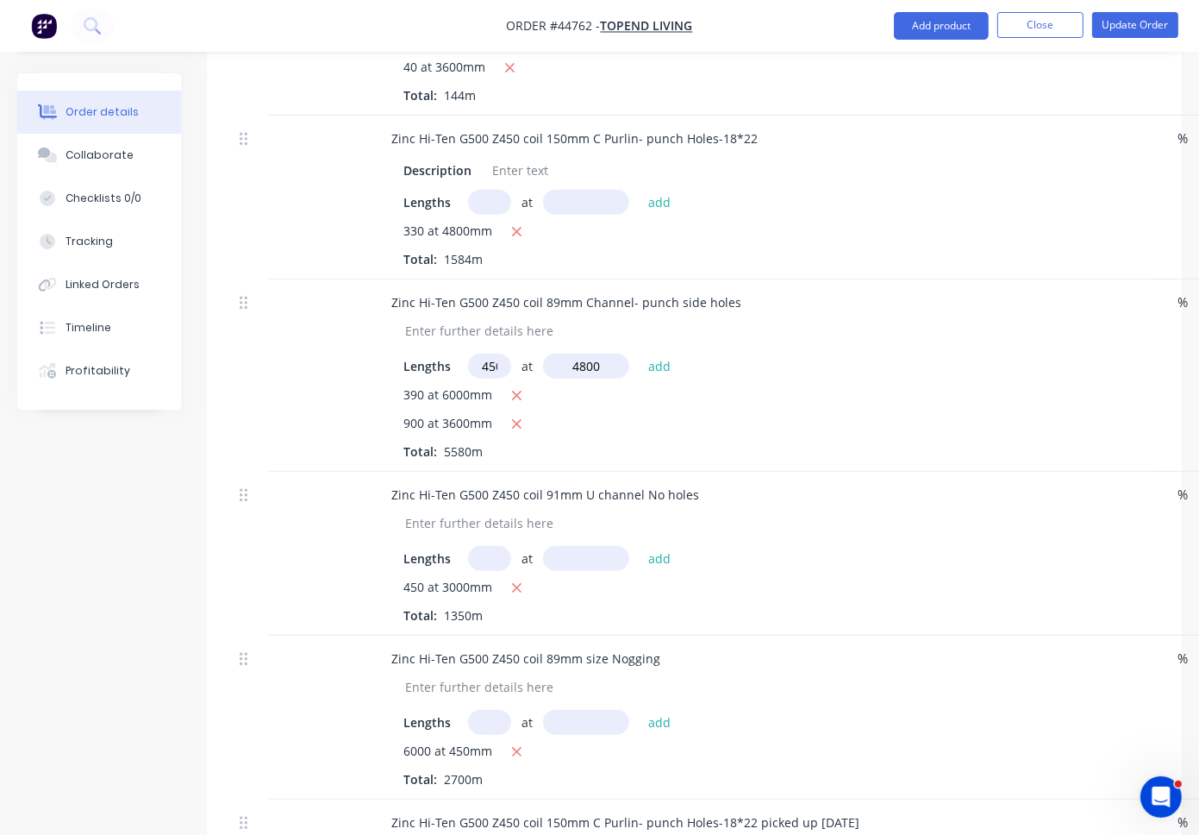
click at [640, 354] on button "add" at bounding box center [660, 365] width 41 height 23
type input "$39,087.00"
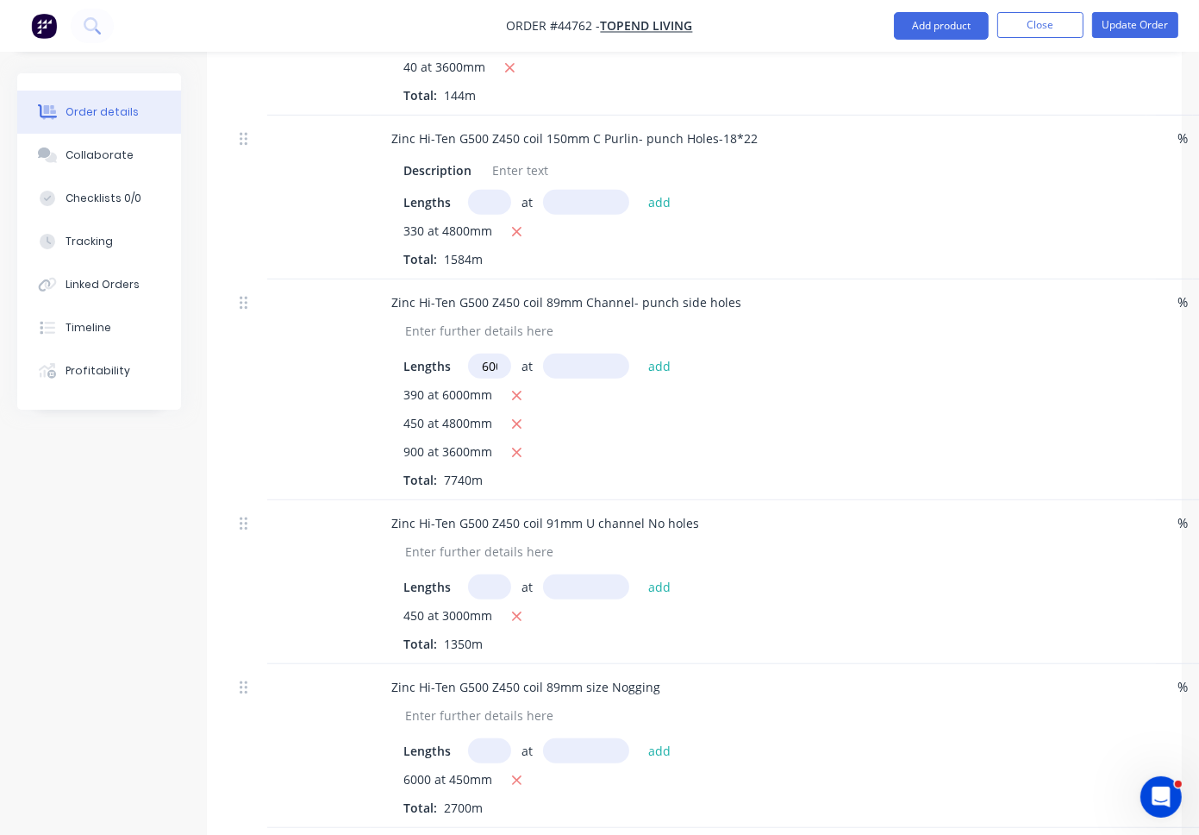
scroll to position [0, 4]
type input "600"
type input "3600"
click at [640, 354] on button "add" at bounding box center [660, 365] width 41 height 23
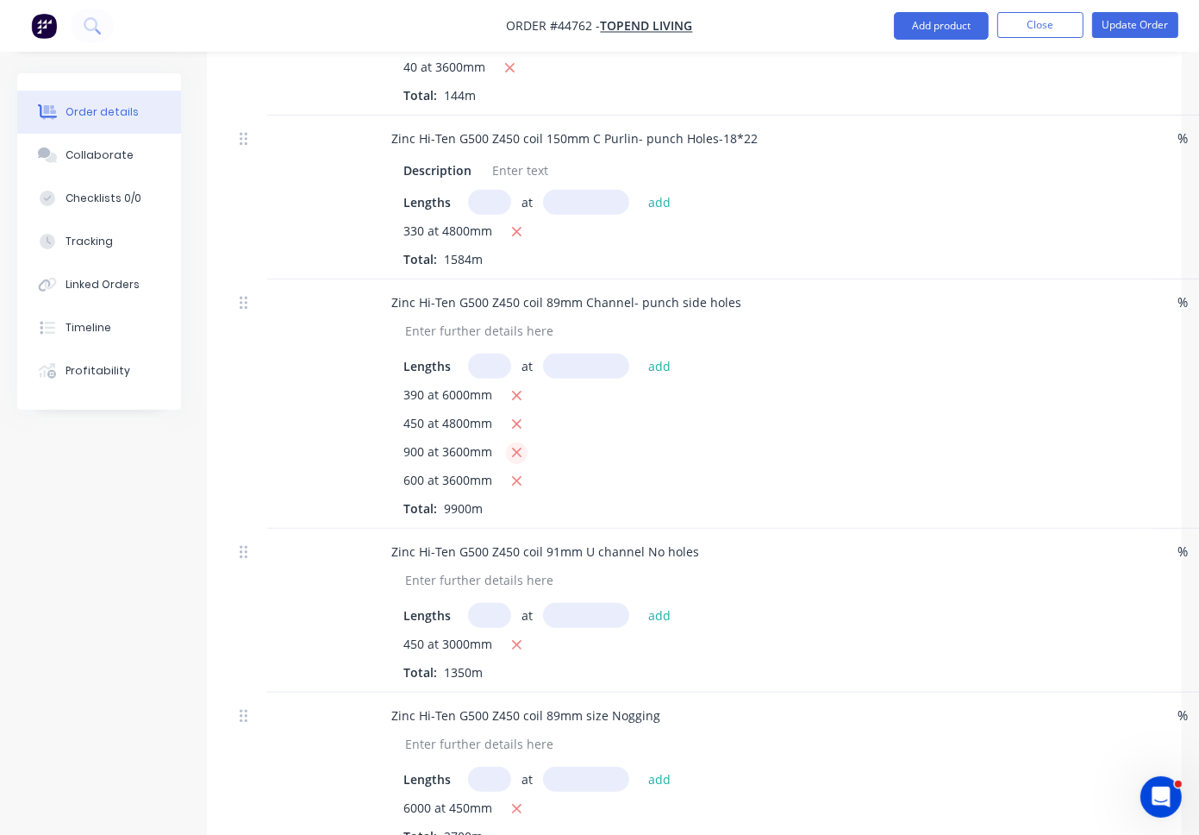
click at [515, 458] on icon "button" at bounding box center [516, 452] width 9 height 9
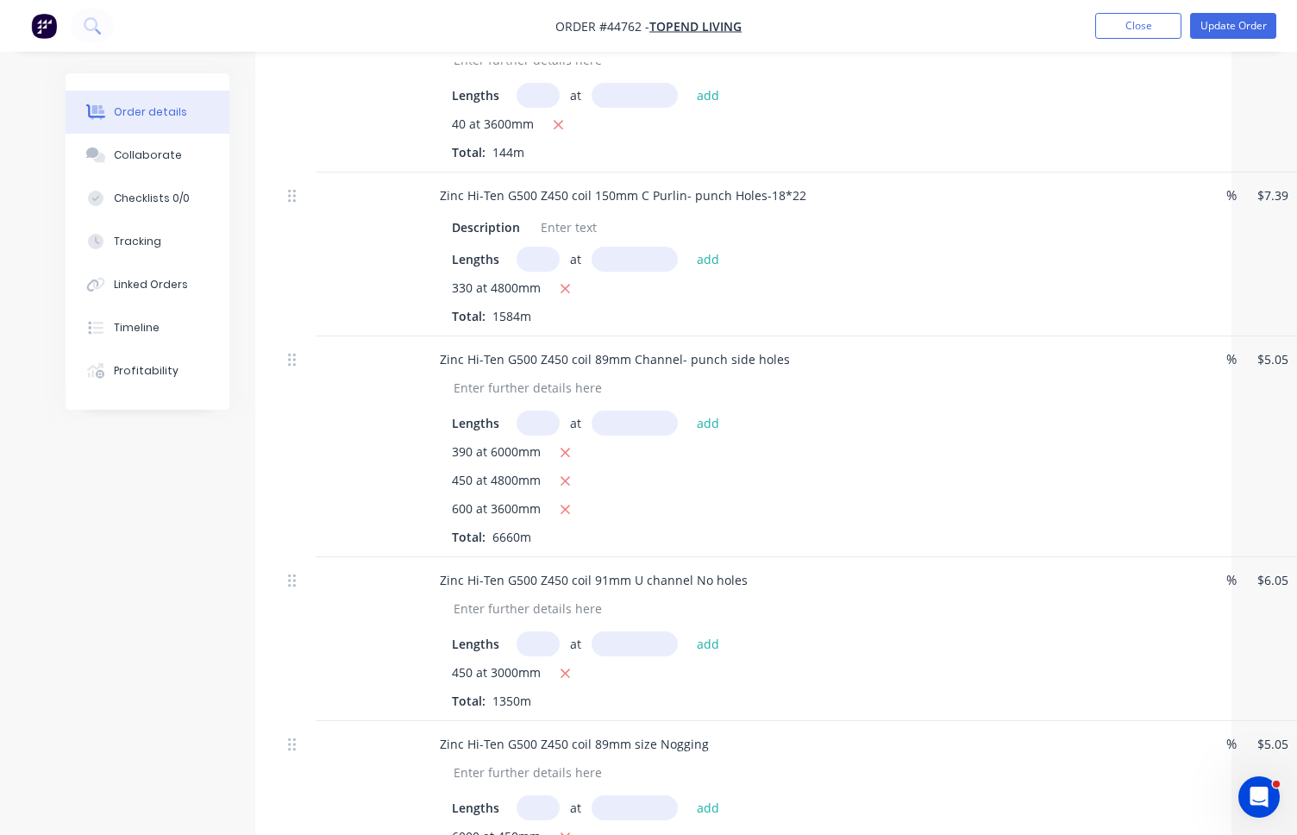
scroll to position [638, 0]
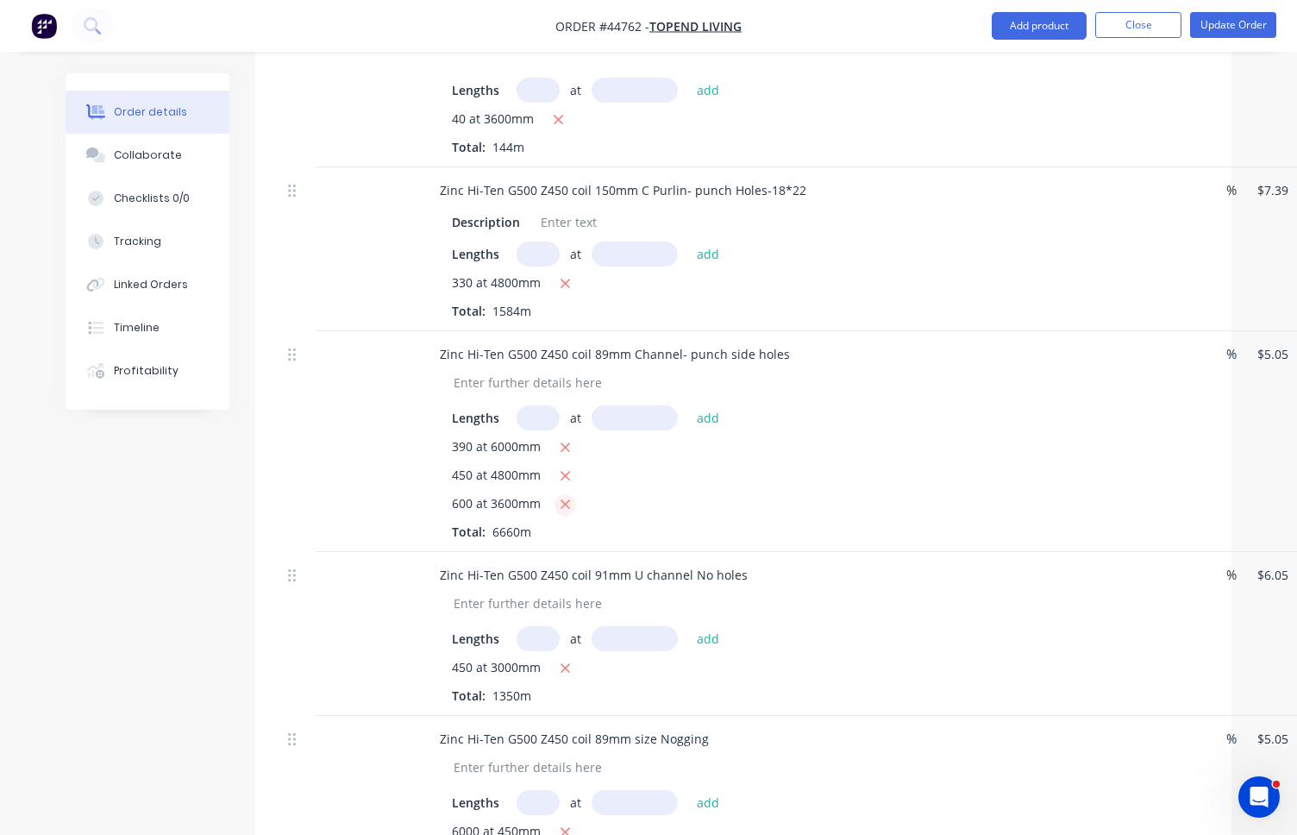
click at [566, 510] on icon "button" at bounding box center [564, 504] width 9 height 9
type input "$22,725.00"
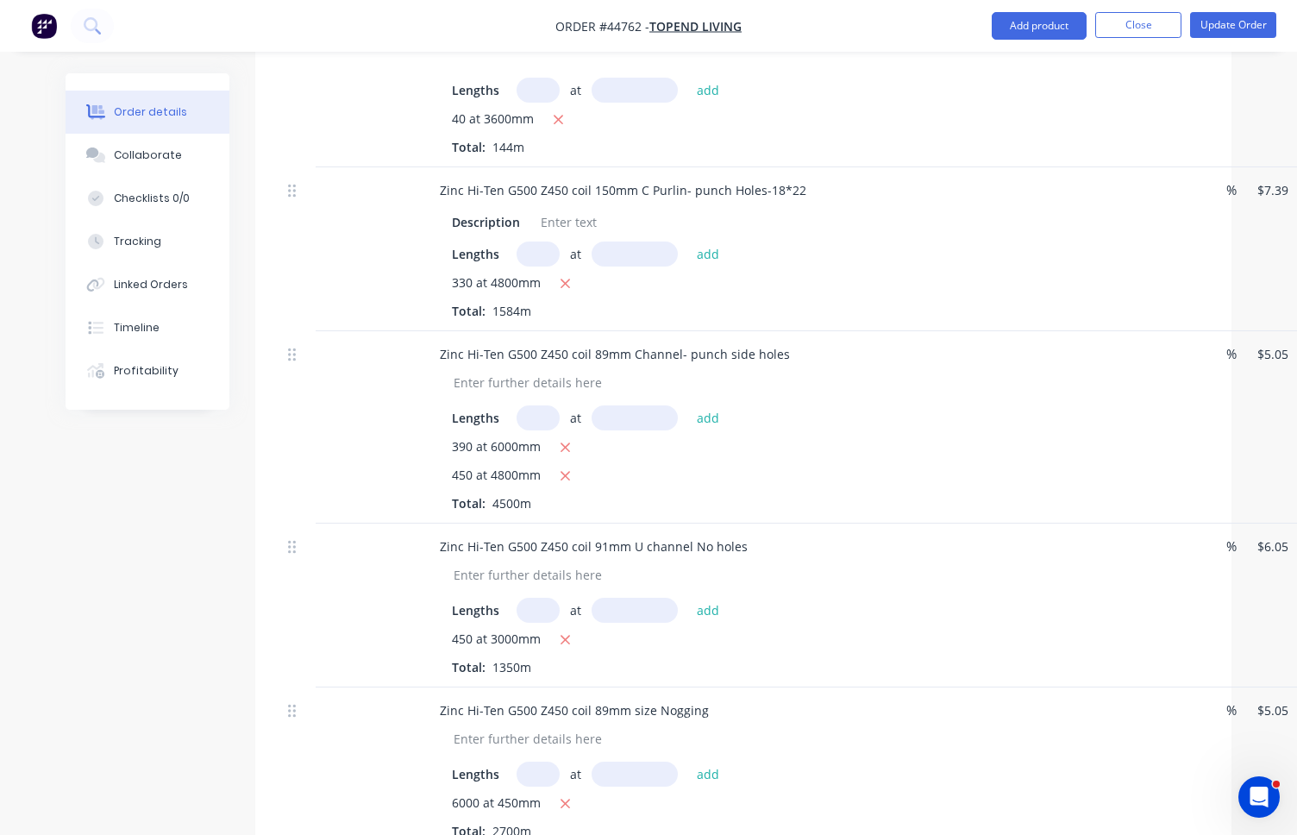
click at [538, 430] on input "text" at bounding box center [537, 417] width 43 height 25
type input "360"
type input "4800"
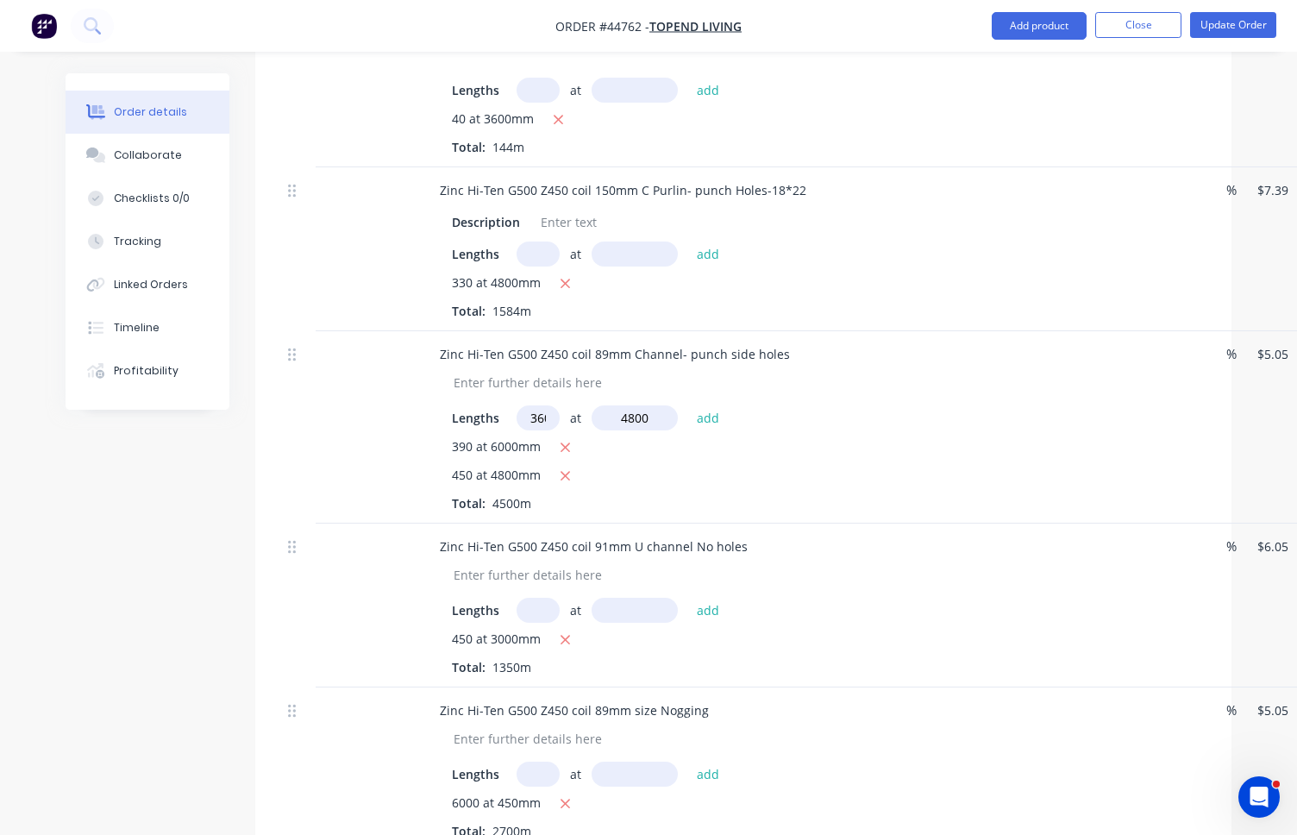
click at [688, 405] on button "add" at bounding box center [708, 416] width 41 height 23
type input "$31,451.40"
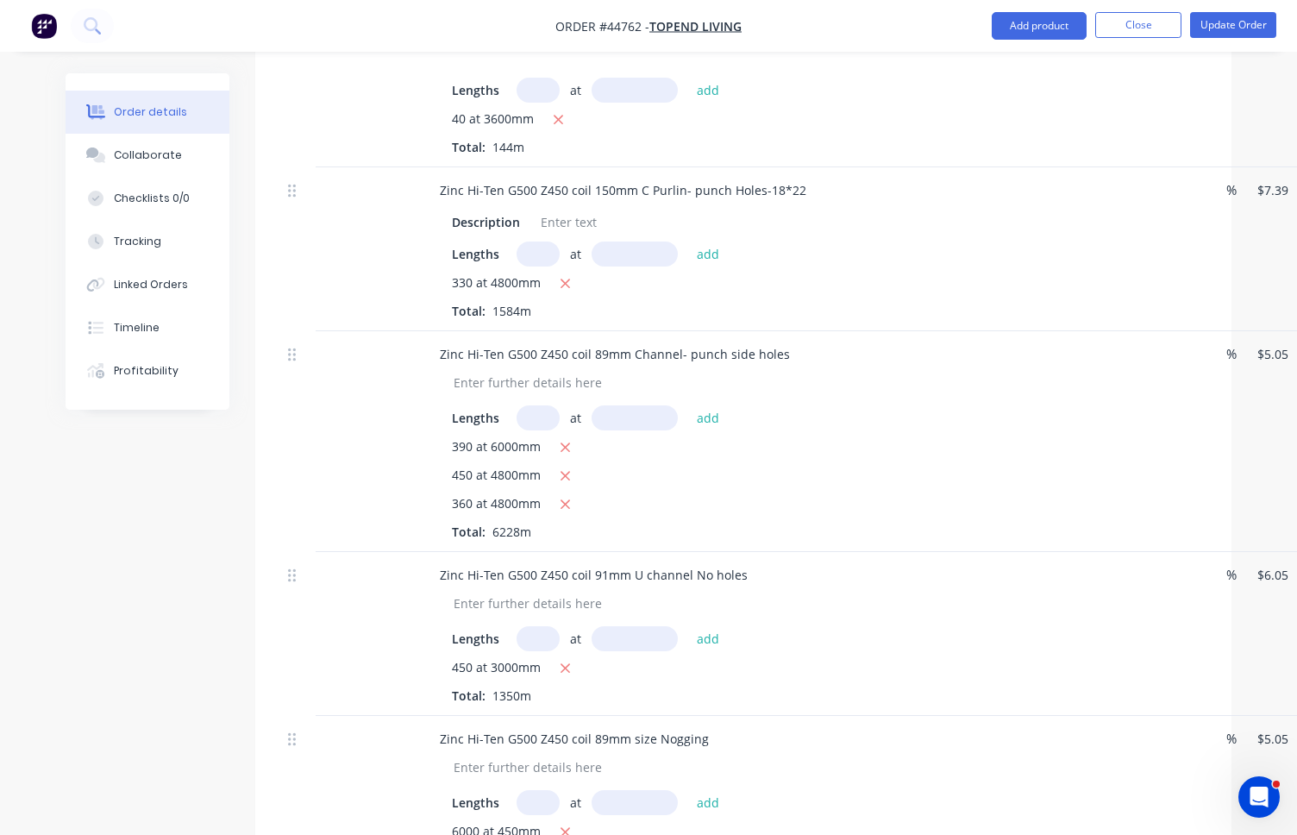
click at [337, 499] on div at bounding box center [367, 441] width 103 height 221
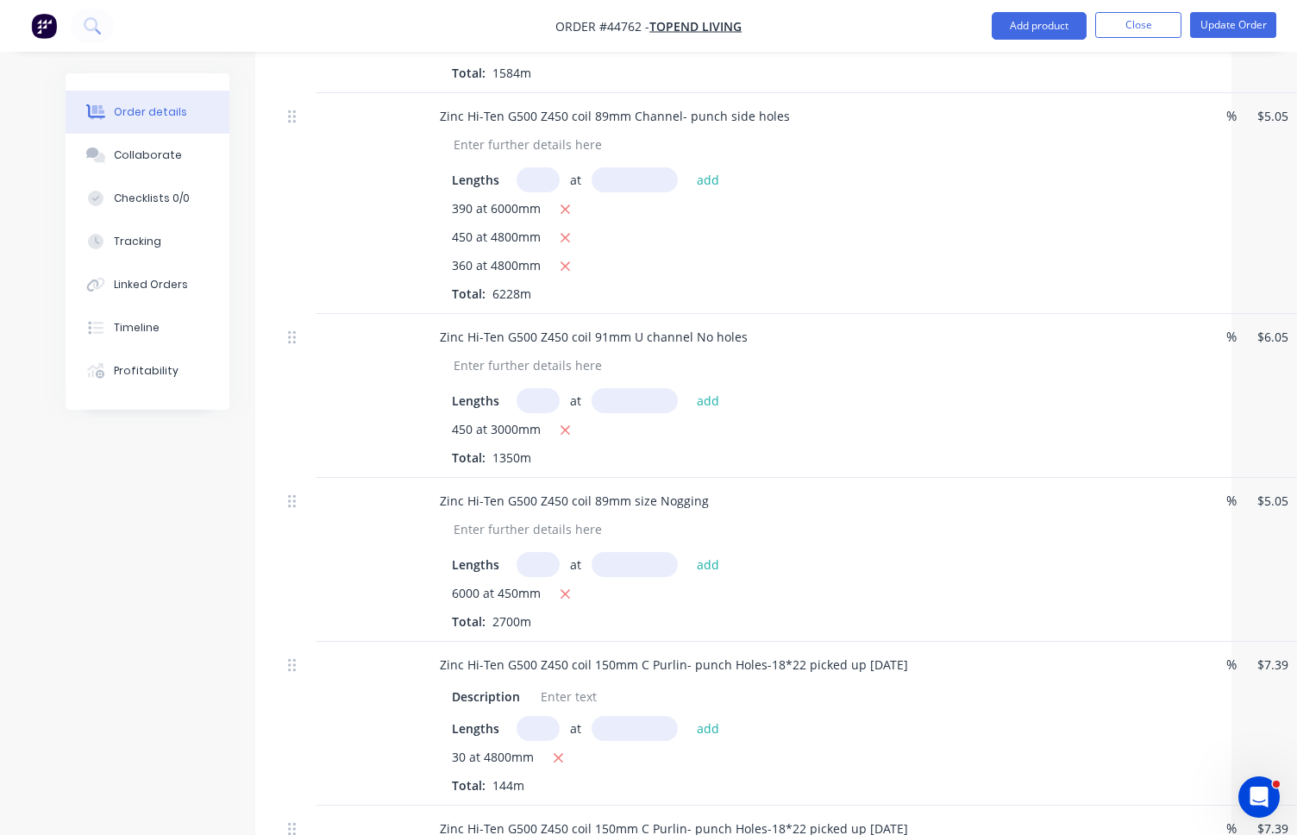
scroll to position [897, 0]
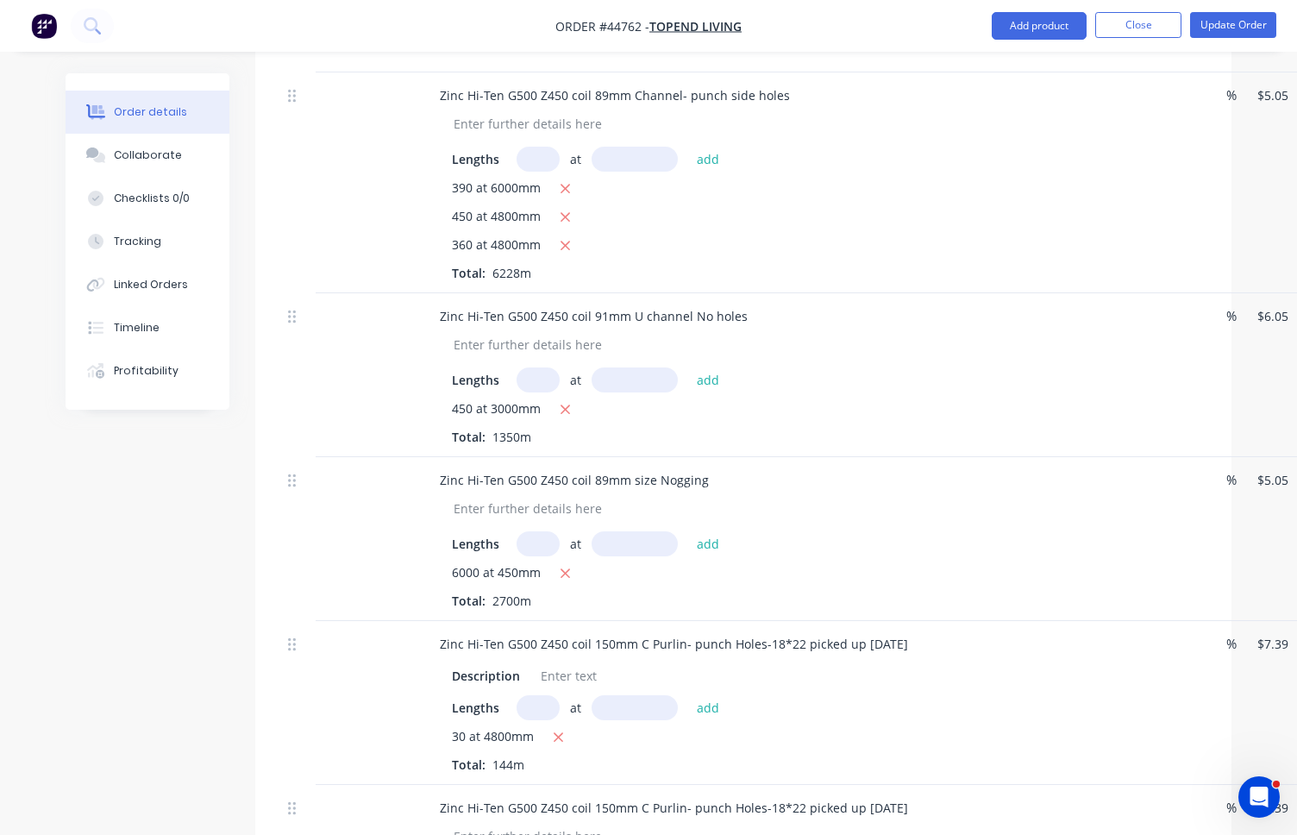
click at [540, 556] on input "text" at bounding box center [537, 543] width 43 height 25
type input "4800"
type input "491"
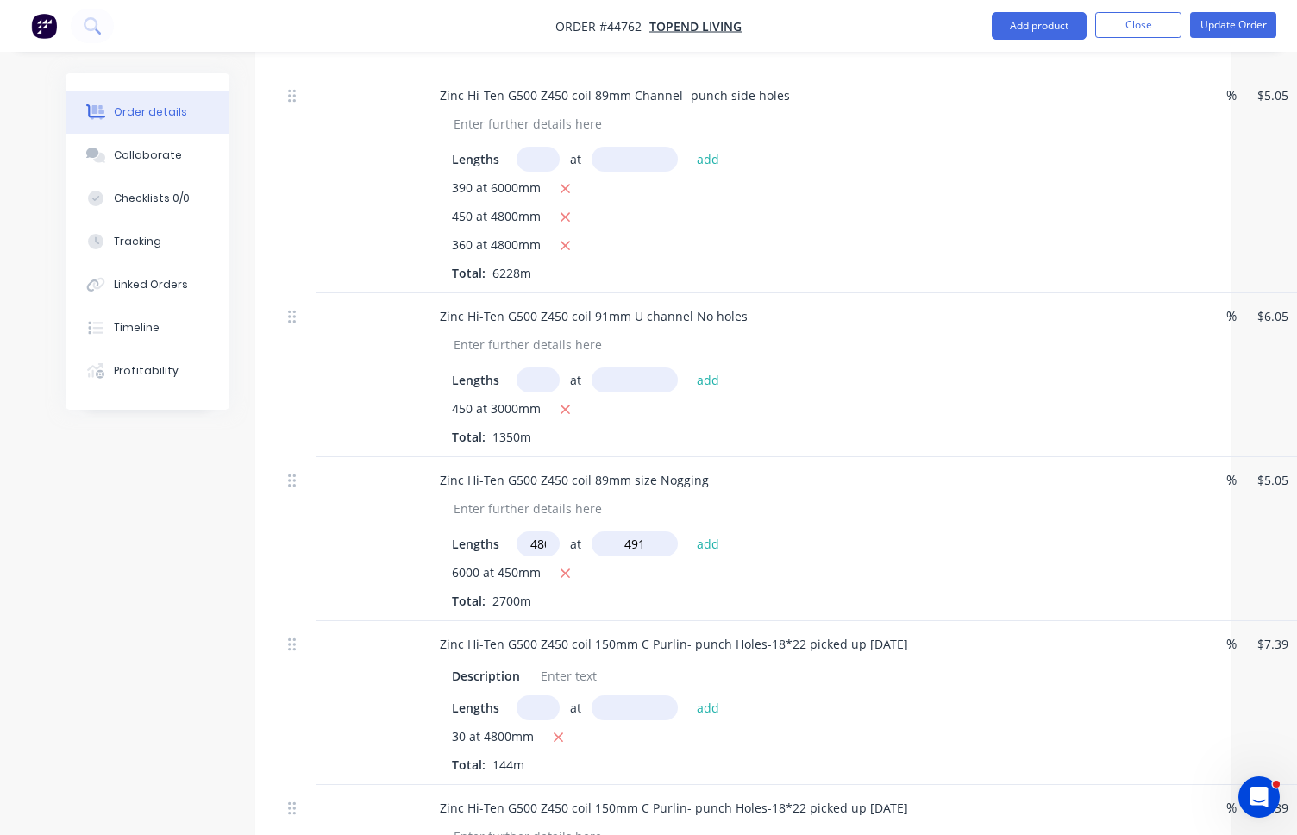
click at [688, 531] on button "add" at bounding box center [708, 542] width 41 height 23
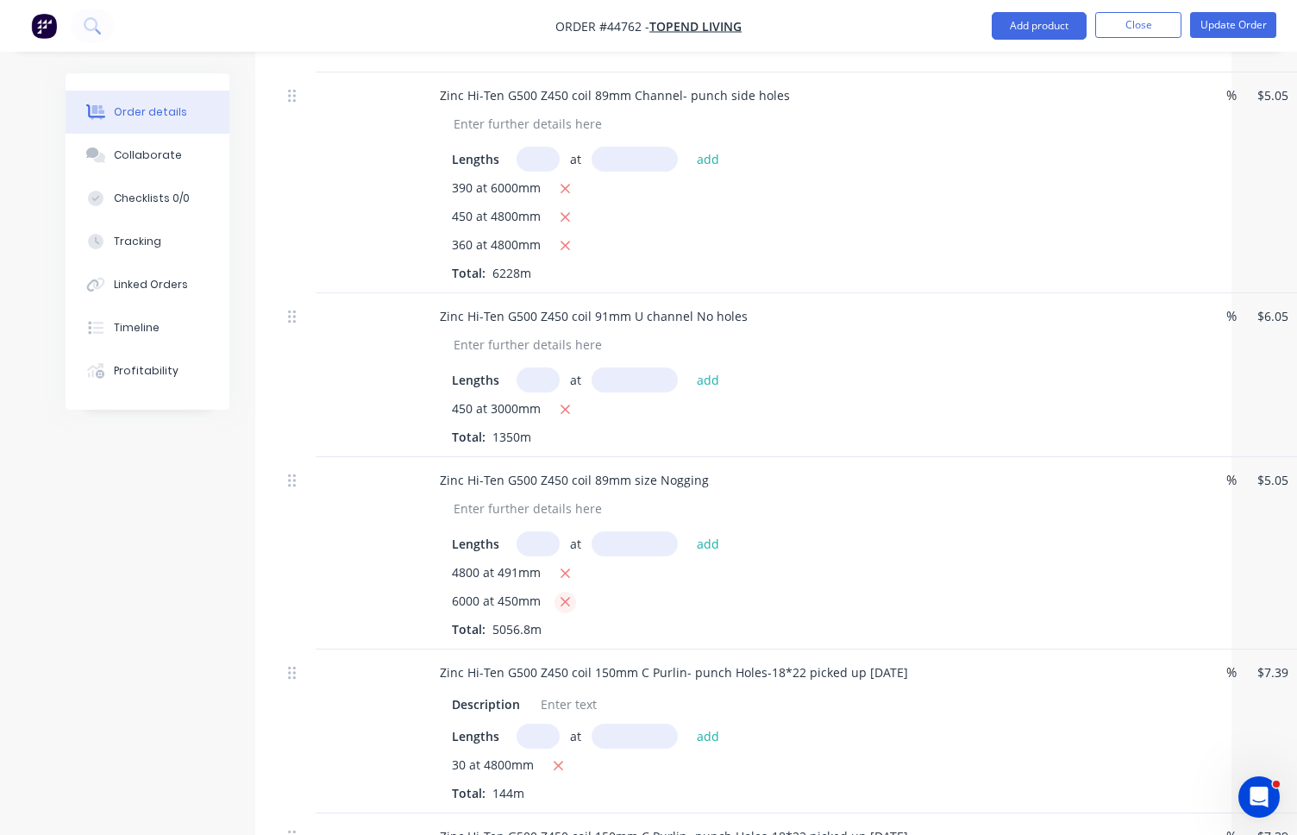
click at [565, 610] on icon "button" at bounding box center [565, 602] width 11 height 16
type input "$11,901.84"
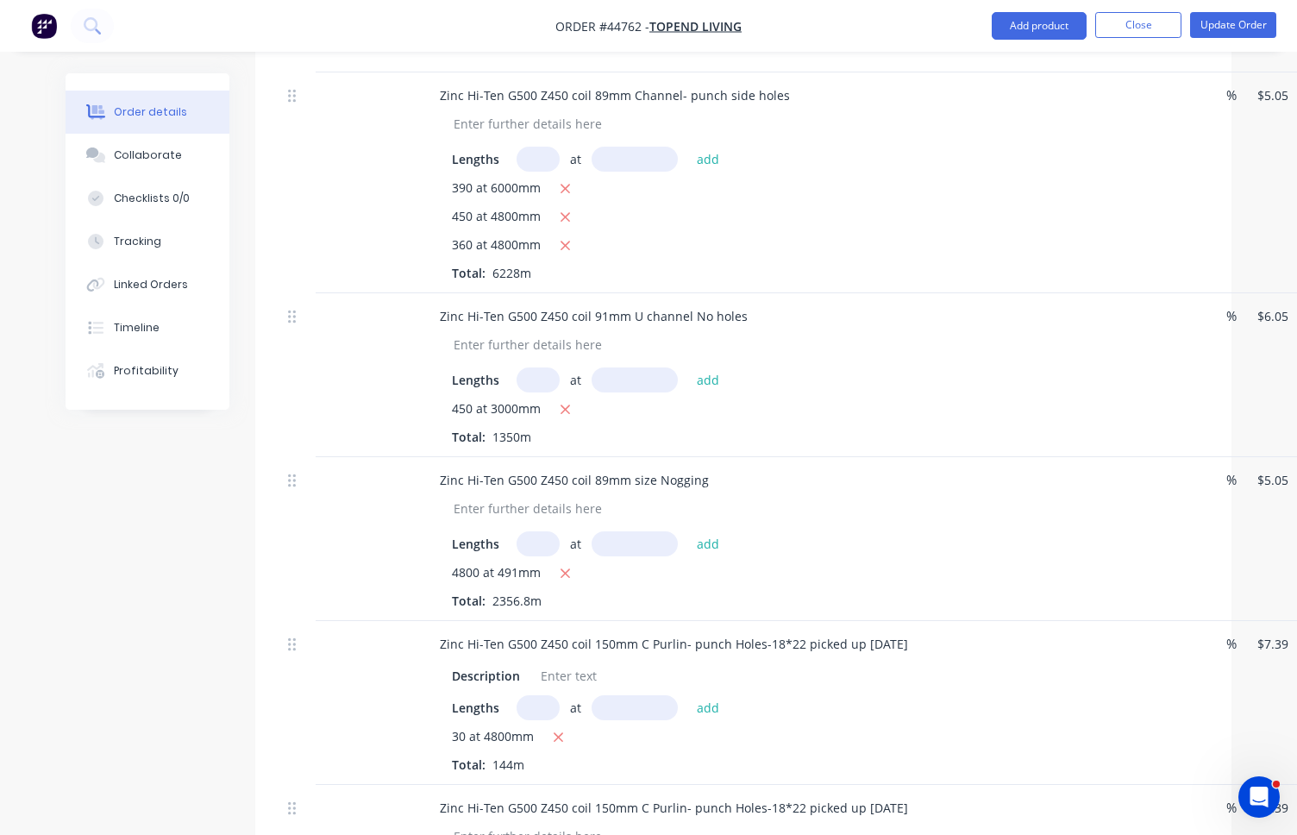
click at [576, 610] on div "4800 at 491mm Total: 2356.8m" at bounding box center [807, 586] width 710 height 47
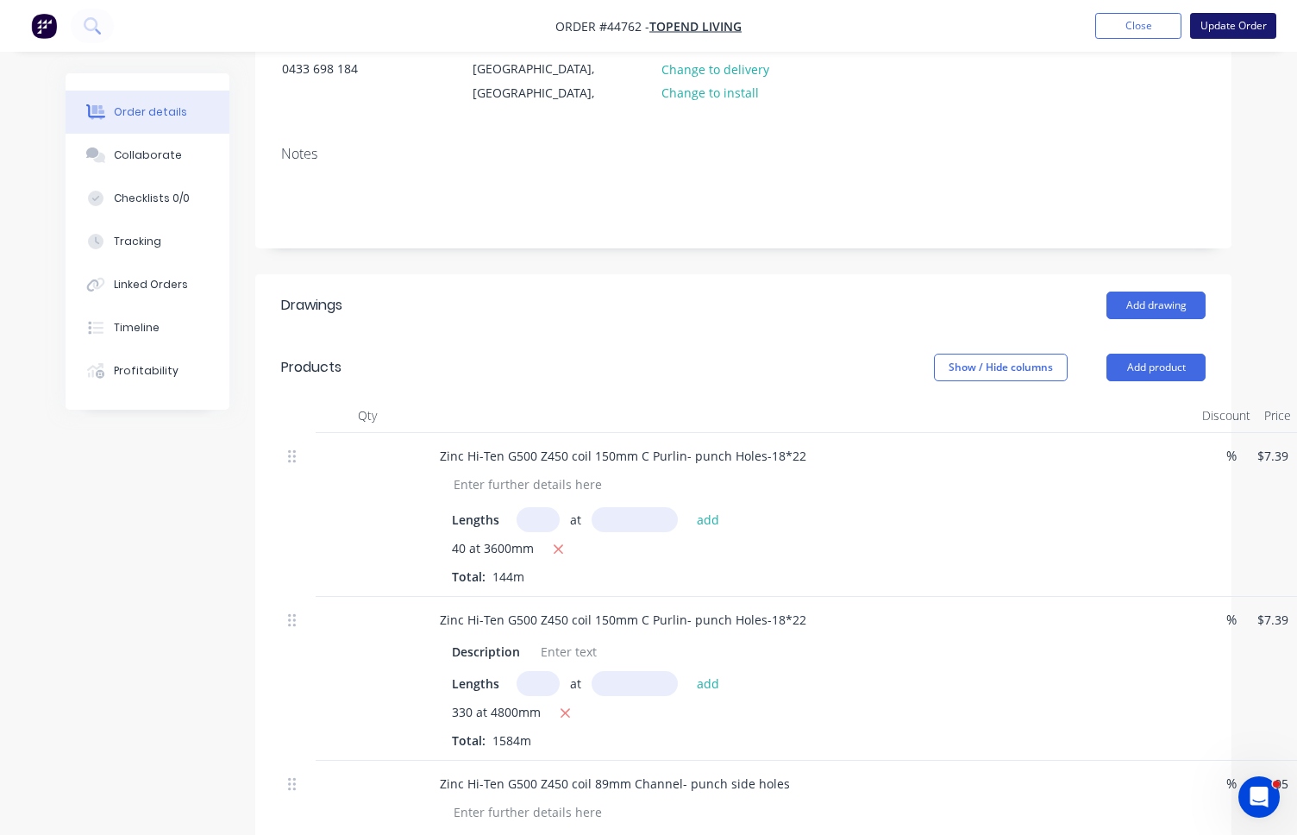
scroll to position [207, 0]
click at [1192, 27] on button "Update Order" at bounding box center [1233, 26] width 86 height 26
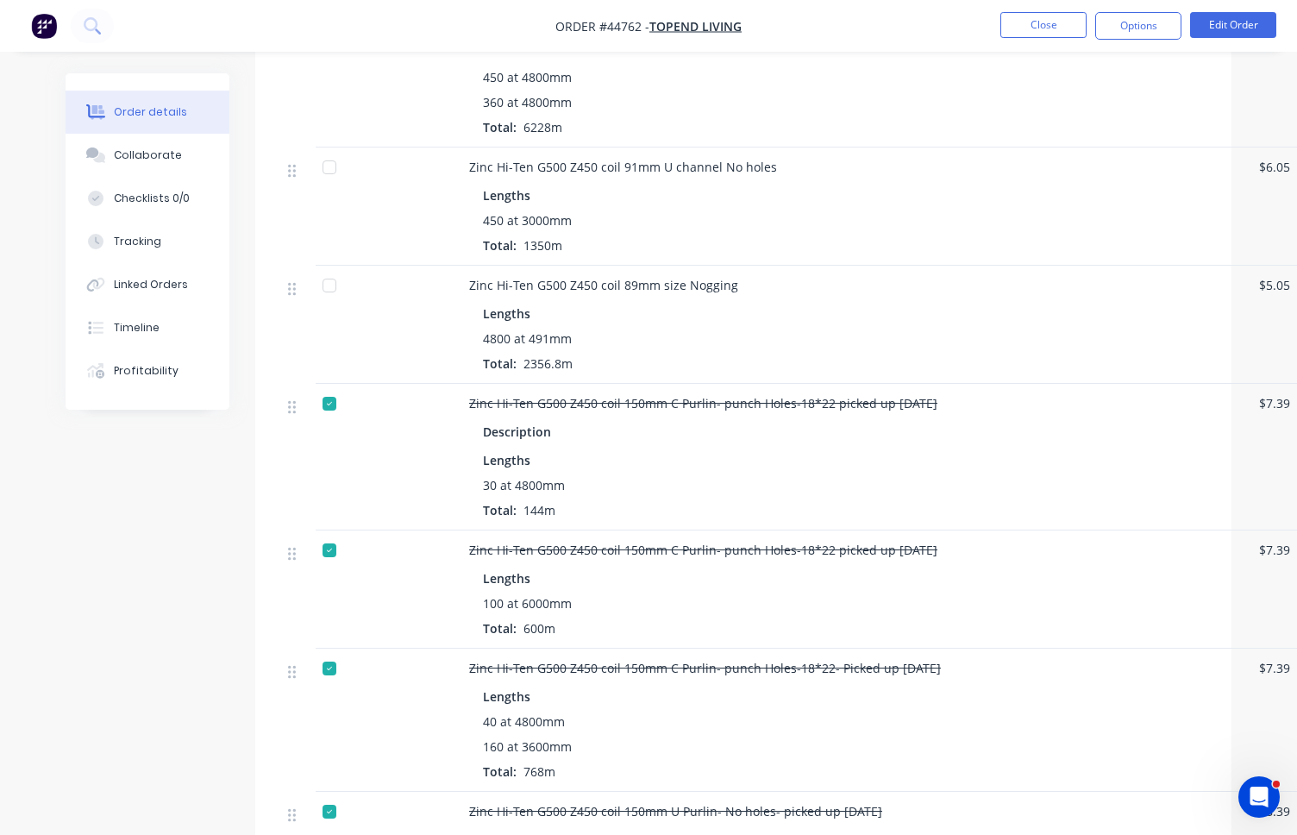
scroll to position [862, 0]
click at [1145, 37] on button "Options" at bounding box center [1138, 26] width 86 height 28
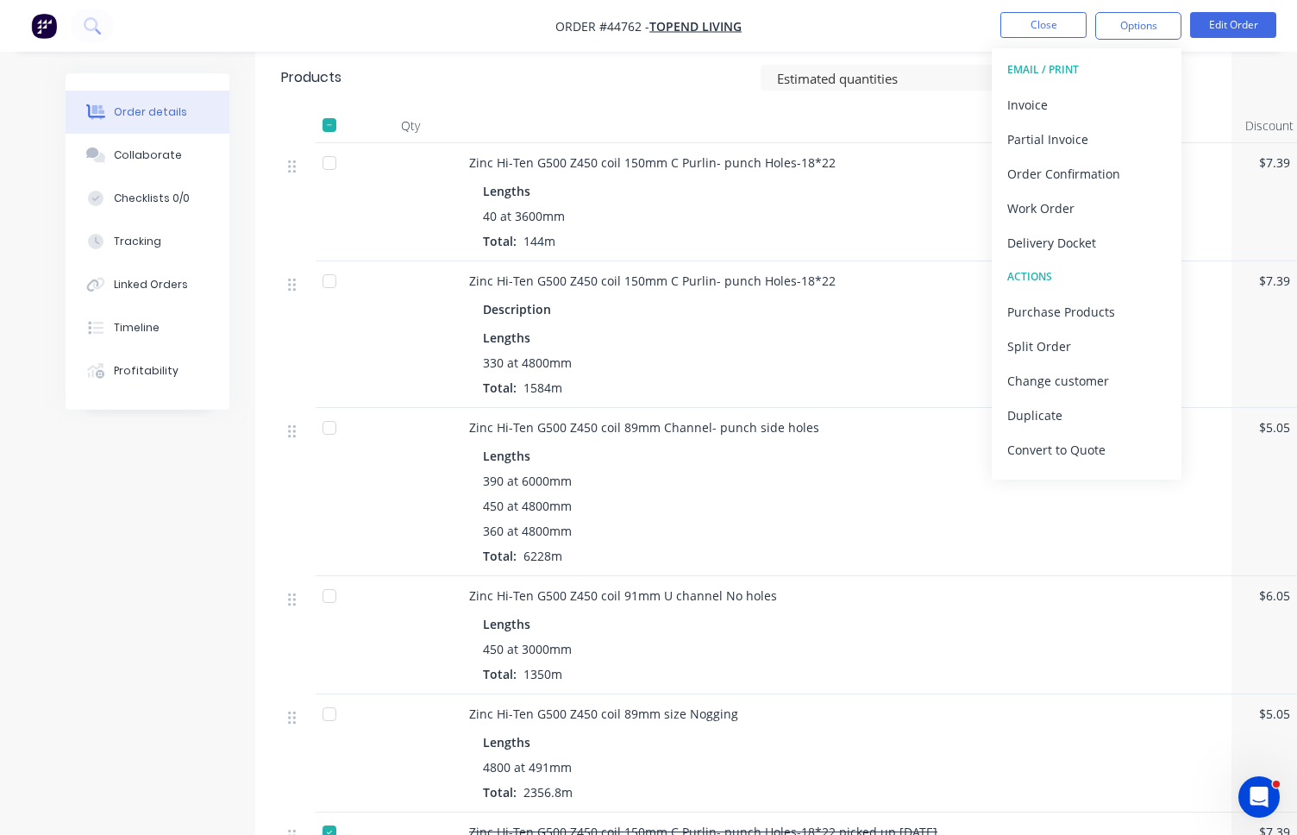
scroll to position [431, 0]
click at [486, 60] on header "Products Estimated quantities Show / Hide columns" at bounding box center [743, 79] width 976 height 62
